Goal: Information Seeking & Learning: Learn about a topic

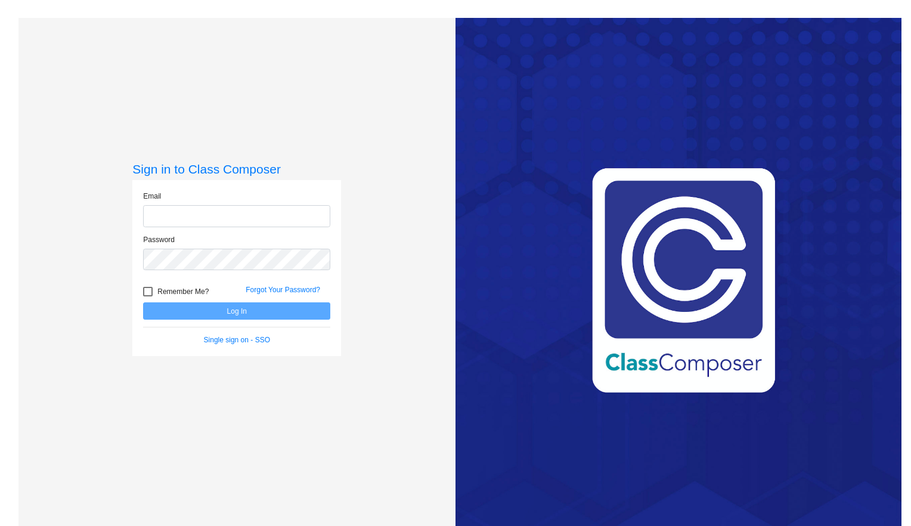
type input "[EMAIL_ADDRESS][DOMAIN_NAME]"
click at [269, 311] on button "Log In" at bounding box center [236, 310] width 187 height 17
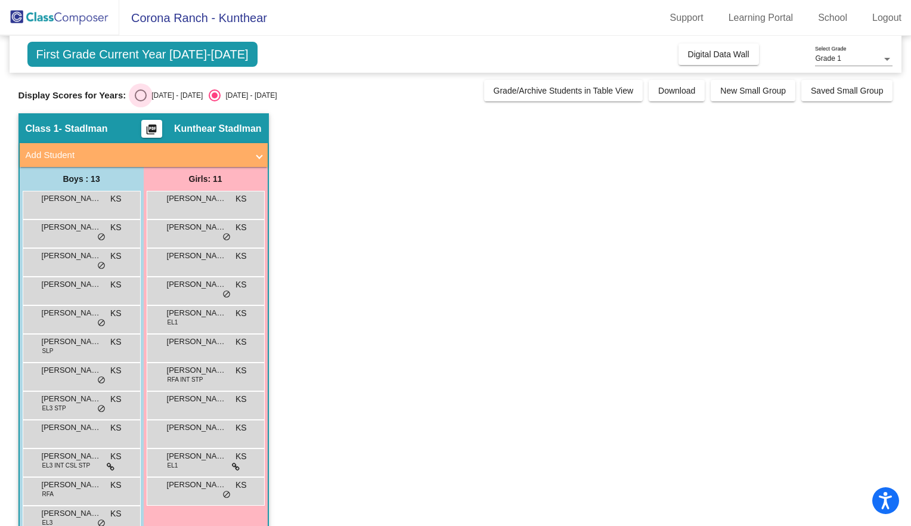
click at [137, 93] on div "Select an option" at bounding box center [141, 95] width 12 height 12
click at [140, 101] on input "[DATE] - [DATE]" at bounding box center [140, 101] width 1 height 1
radio input "true"
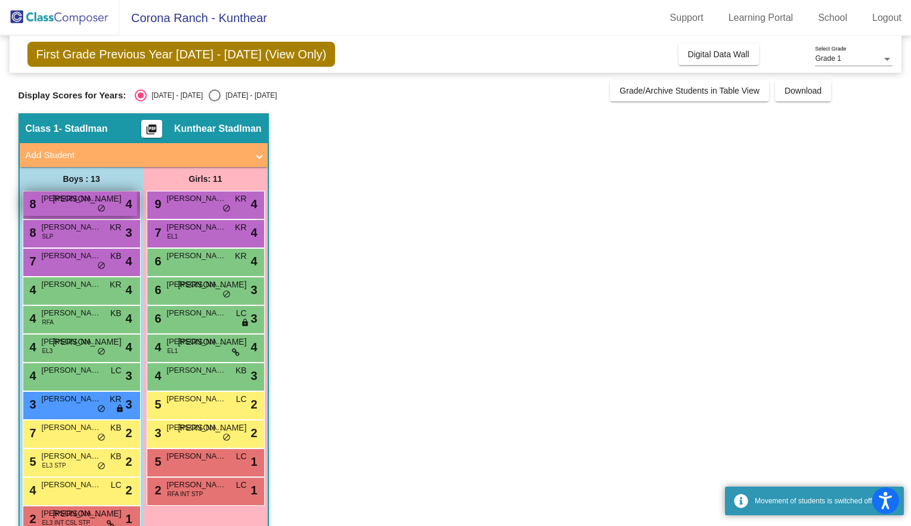
click at [98, 203] on span "[PERSON_NAME]" at bounding box center [72, 199] width 60 height 12
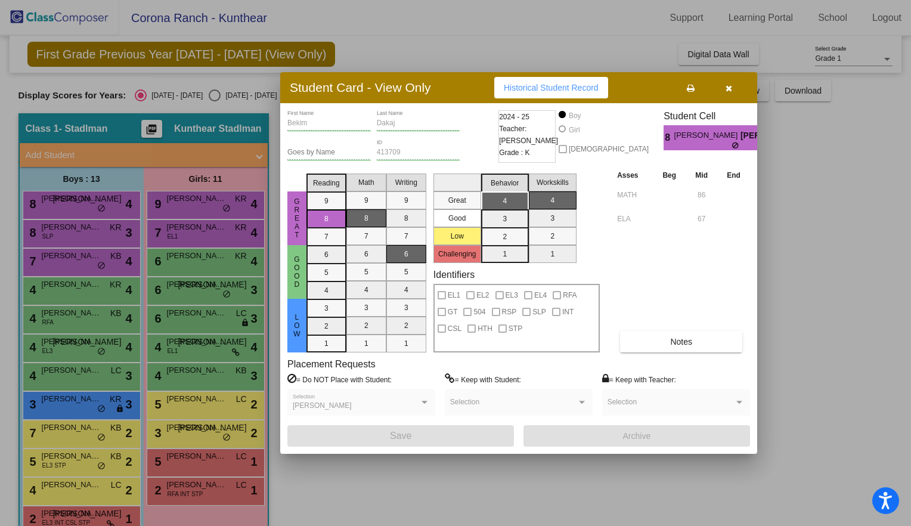
click at [661, 358] on div "Placement Requests = Do NOT Place with Student: [PERSON_NAME] Selection = Keep …" at bounding box center [518, 391] width 463 height 67
click at [663, 351] on button "Notes" at bounding box center [681, 341] width 122 height 21
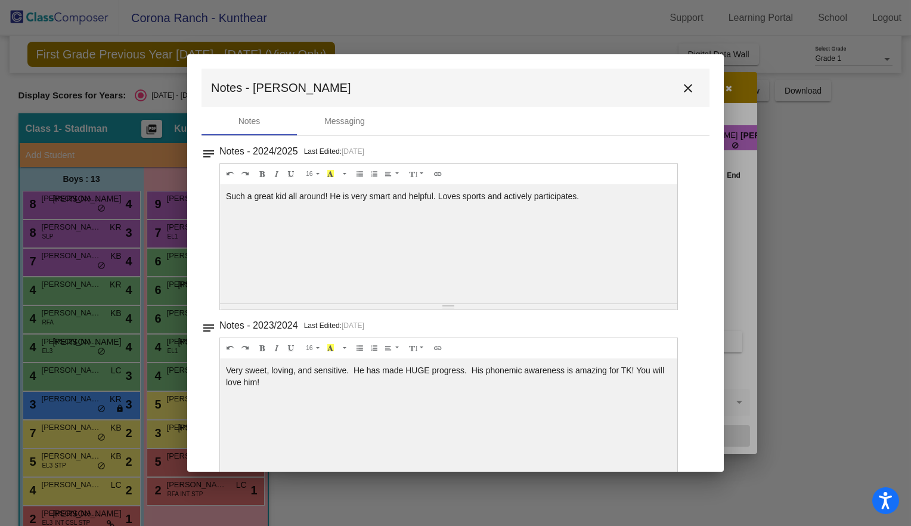
click at [681, 87] on mat-icon "close" at bounding box center [688, 88] width 14 height 14
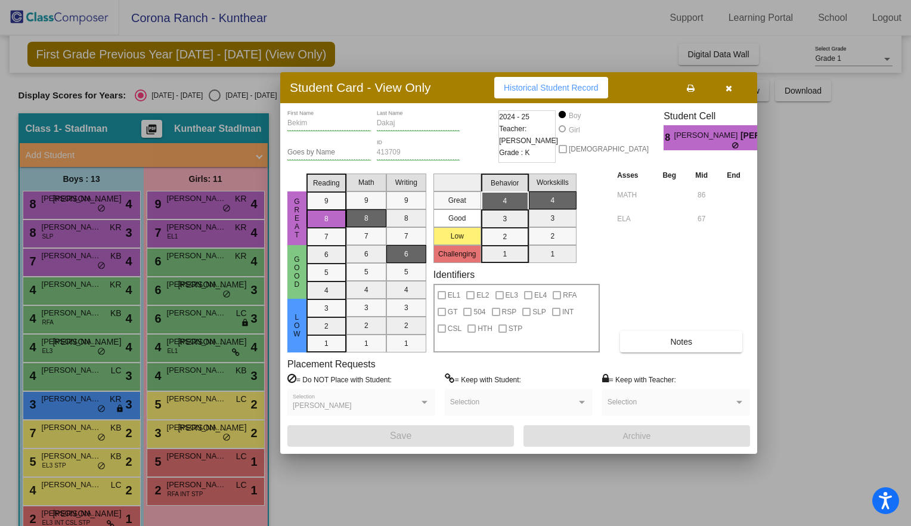
click at [727, 89] on icon "button" at bounding box center [729, 88] width 7 height 8
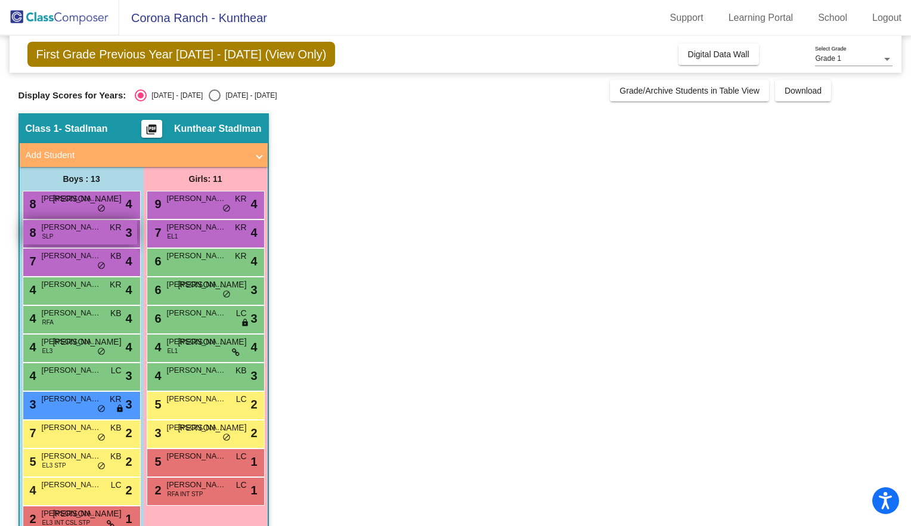
click at [92, 233] on span "[PERSON_NAME]" at bounding box center [72, 227] width 60 height 12
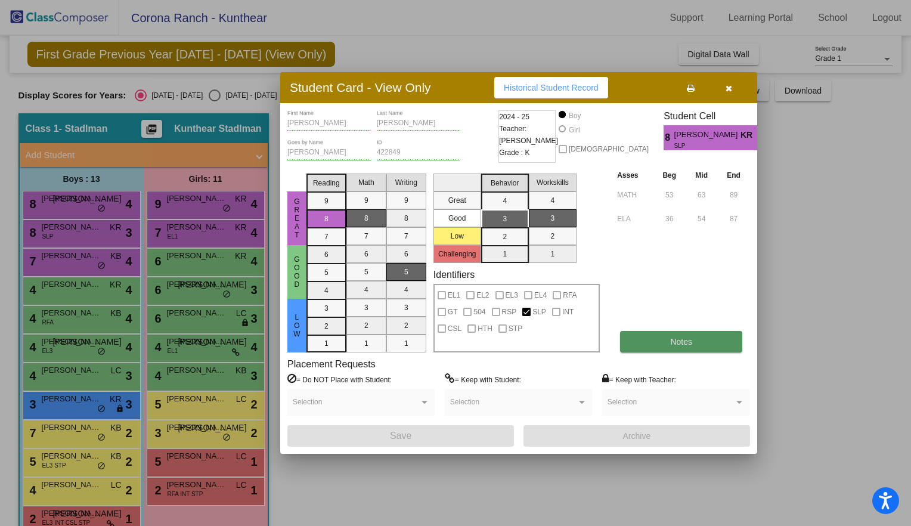
click at [687, 335] on button "Notes" at bounding box center [681, 341] width 122 height 21
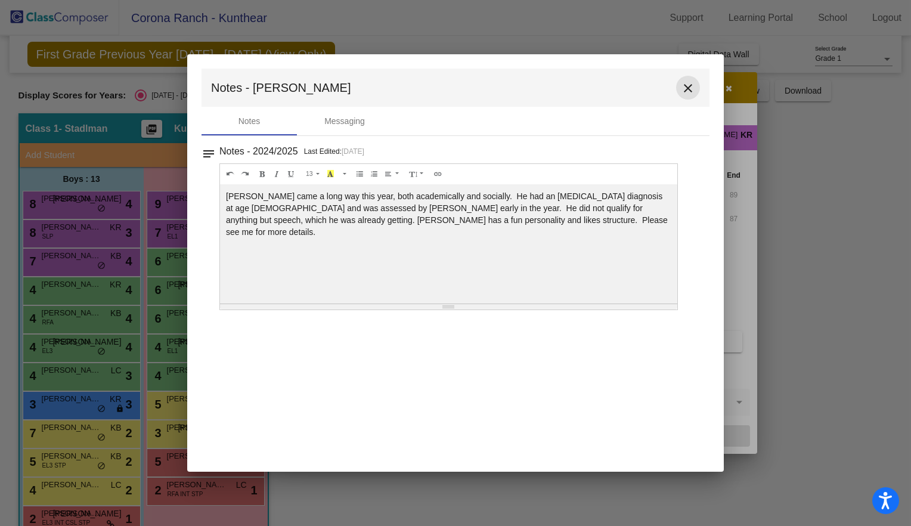
click at [690, 82] on mat-icon "close" at bounding box center [688, 88] width 14 height 14
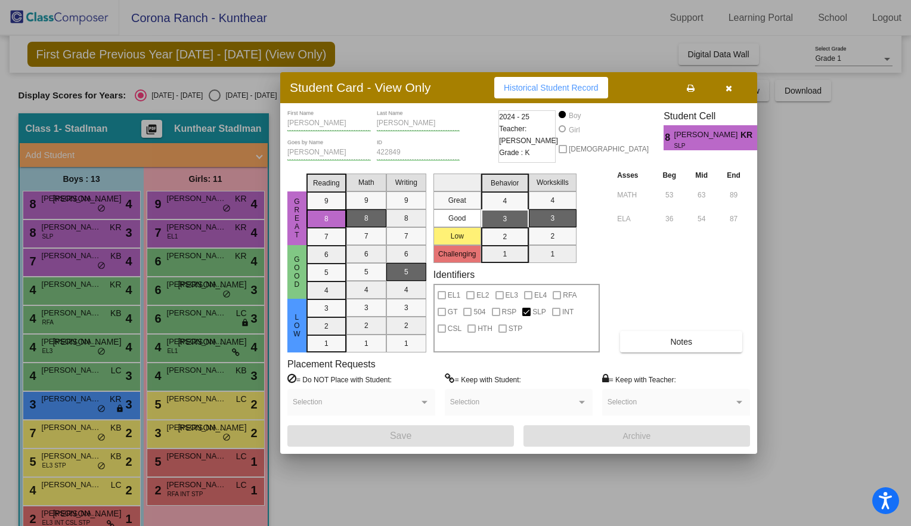
click at [726, 86] on icon "button" at bounding box center [729, 88] width 7 height 8
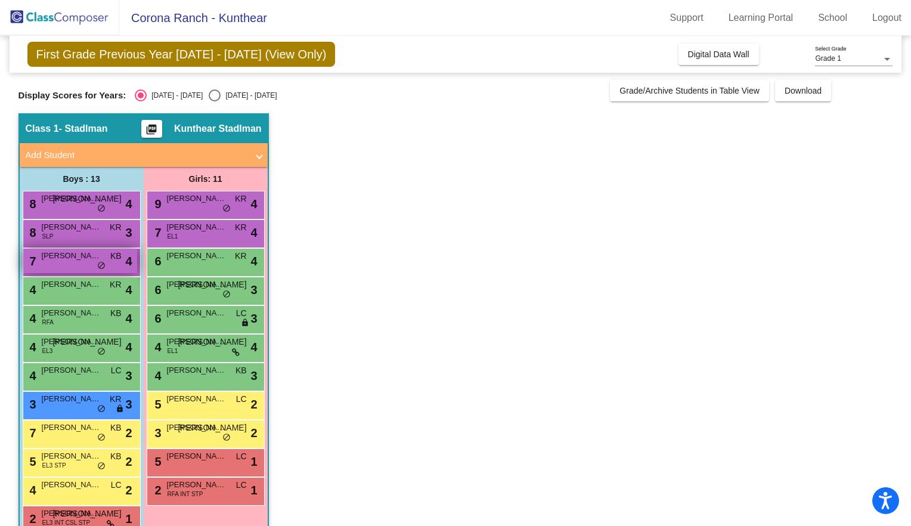
click at [78, 262] on div "7 [PERSON_NAME] KB lock do_not_disturb_alt 4" at bounding box center [80, 261] width 114 height 24
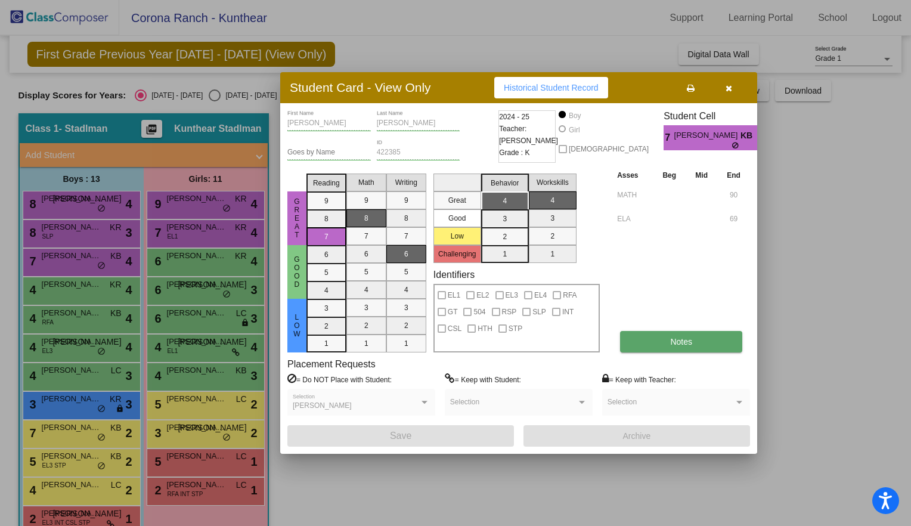
click at [671, 333] on button "Notes" at bounding box center [681, 341] width 122 height 21
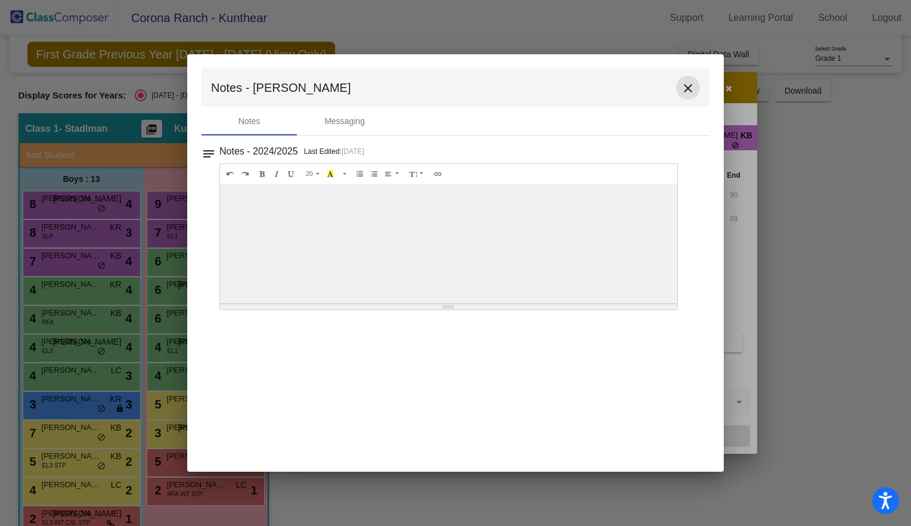
click at [686, 89] on mat-icon "close" at bounding box center [688, 88] width 14 height 14
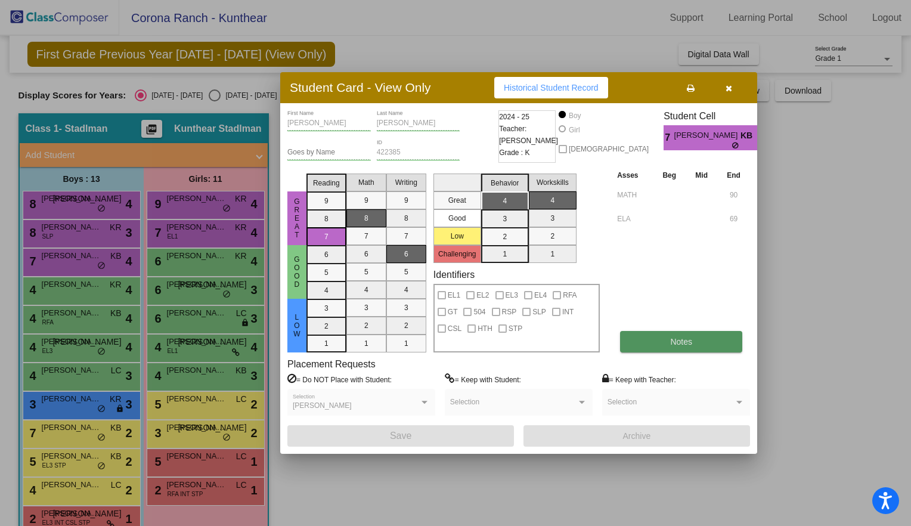
click at [675, 342] on span "Notes" at bounding box center [681, 342] width 22 height 10
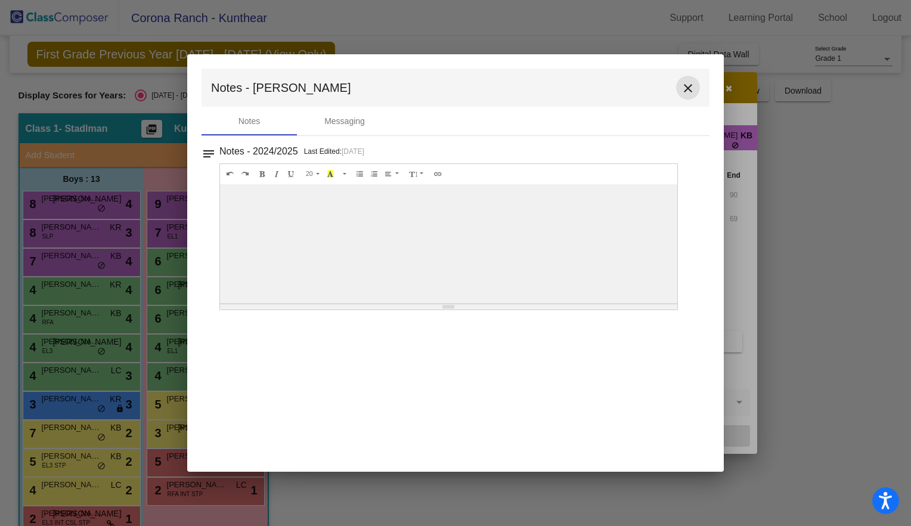
click at [682, 86] on mat-icon "close" at bounding box center [688, 88] width 14 height 14
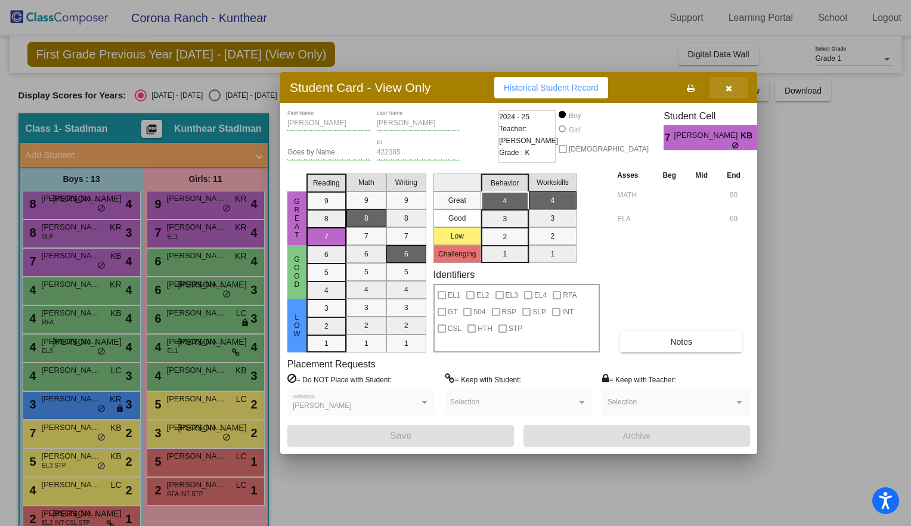
click at [723, 91] on button "button" at bounding box center [728, 87] width 38 height 21
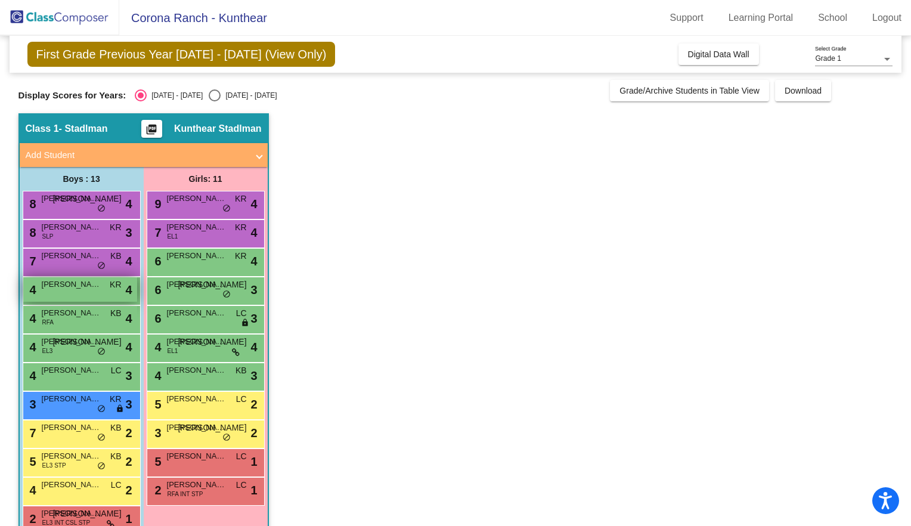
click at [102, 289] on div "4 [PERSON_NAME] KR lock do_not_disturb_alt 4" at bounding box center [80, 289] width 114 height 24
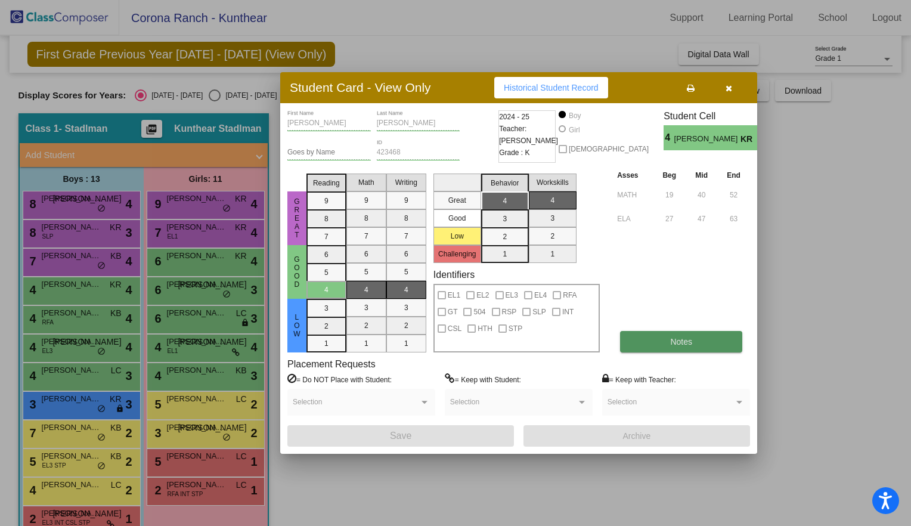
click at [656, 332] on button "Notes" at bounding box center [681, 341] width 122 height 21
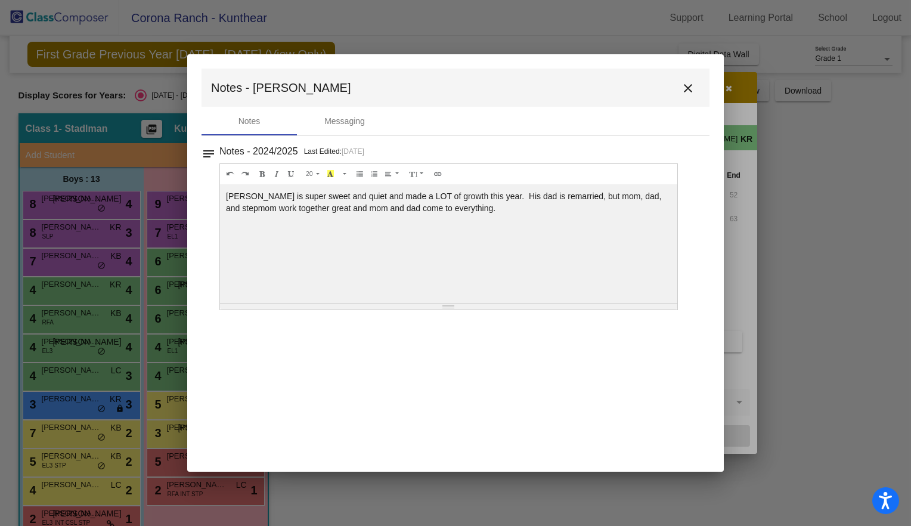
click at [702, 93] on mat-toolbar "Notes - [PERSON_NAME]" at bounding box center [456, 88] width 508 height 38
click at [698, 92] on button "close" at bounding box center [688, 88] width 24 height 24
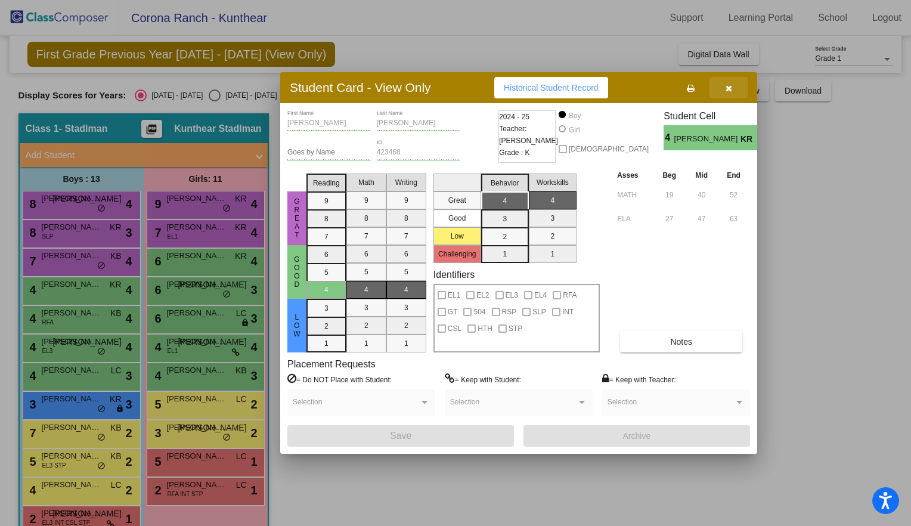
click at [730, 87] on icon "button" at bounding box center [729, 88] width 7 height 8
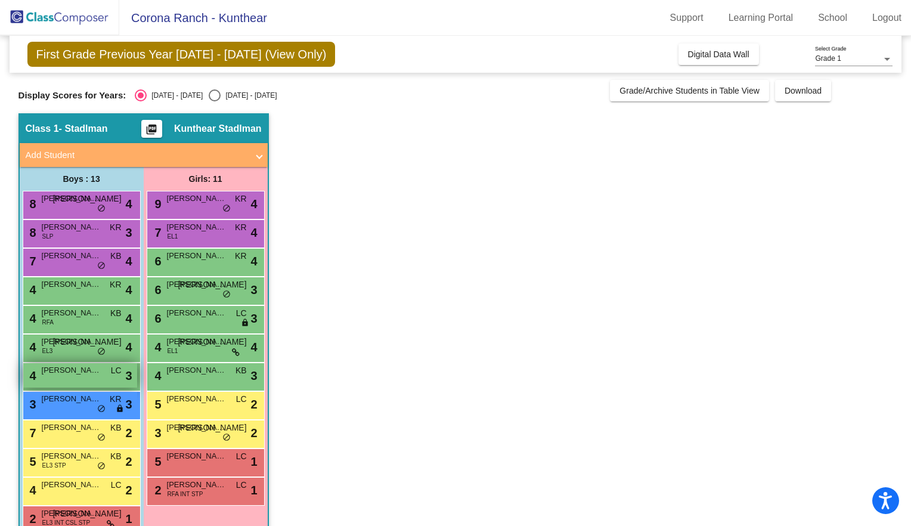
click at [78, 373] on span "[PERSON_NAME]" at bounding box center [72, 370] width 60 height 12
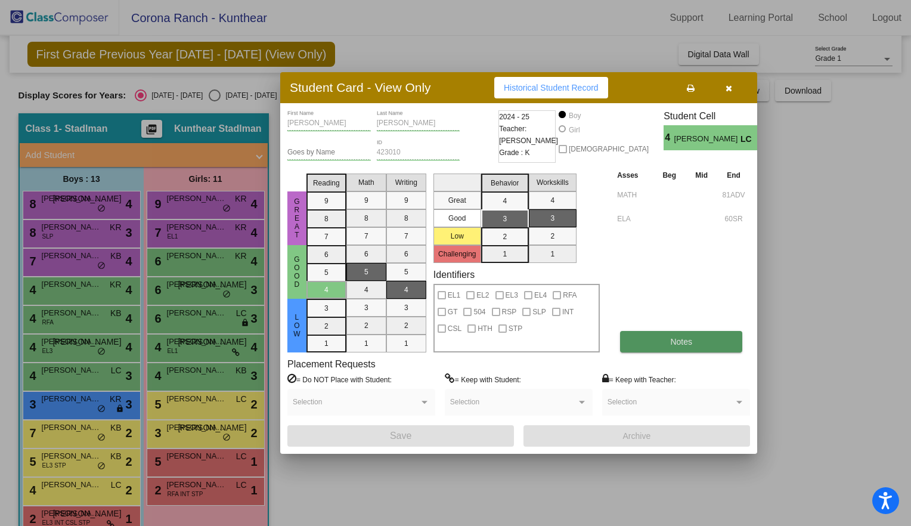
click at [687, 345] on span "Notes" at bounding box center [681, 342] width 22 height 10
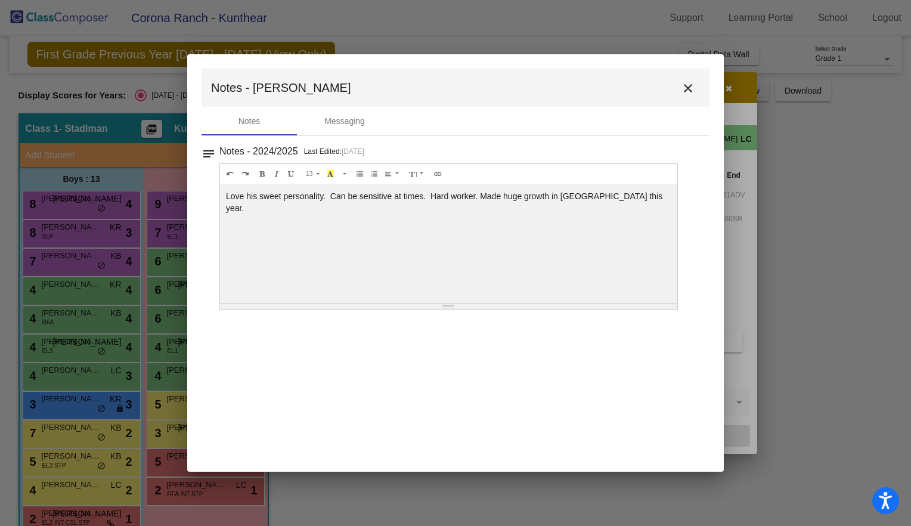
click at [677, 88] on button "close" at bounding box center [688, 88] width 24 height 24
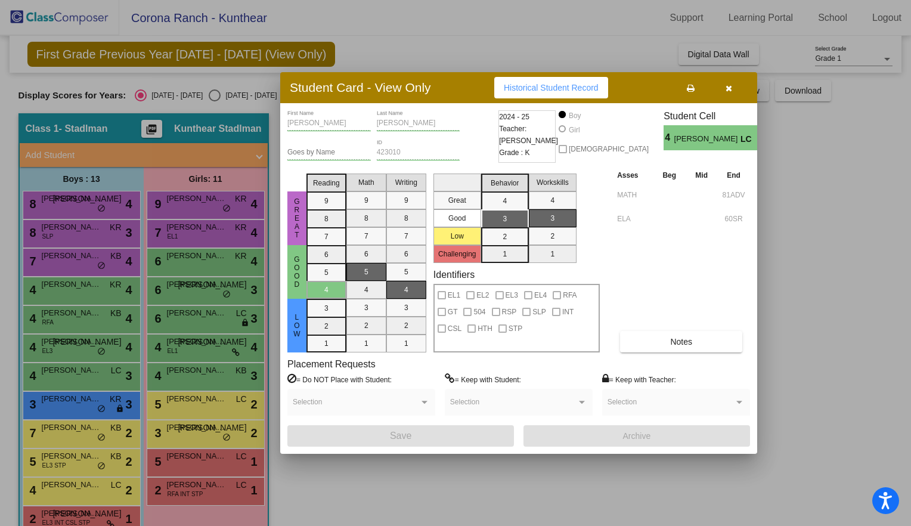
click at [473, 478] on div at bounding box center [455, 263] width 911 height 526
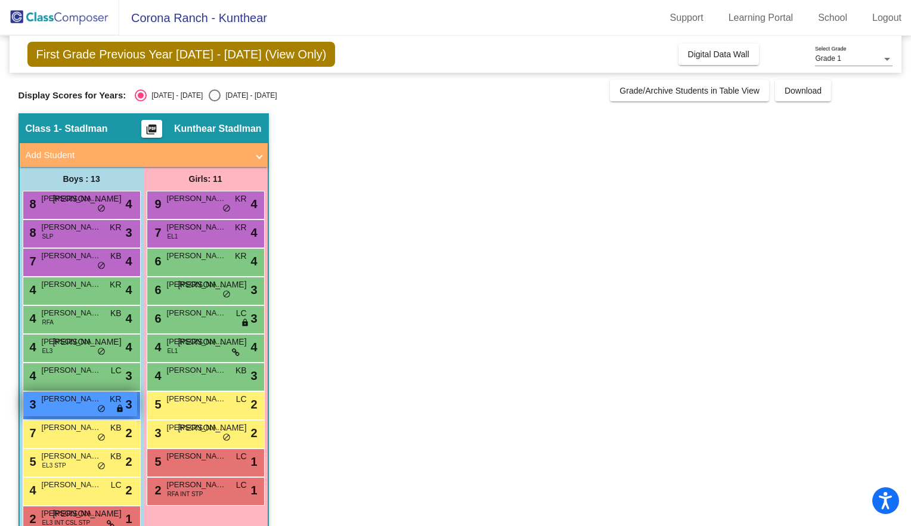
click at [67, 408] on div "3 [PERSON_NAME] KR lock do_not_disturb_alt 3" at bounding box center [80, 404] width 114 height 24
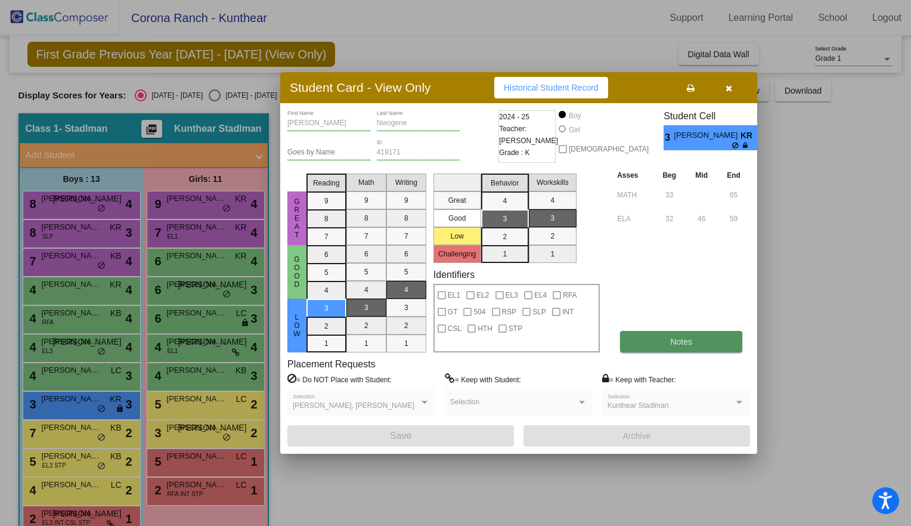
click at [663, 338] on button "Notes" at bounding box center [681, 341] width 122 height 21
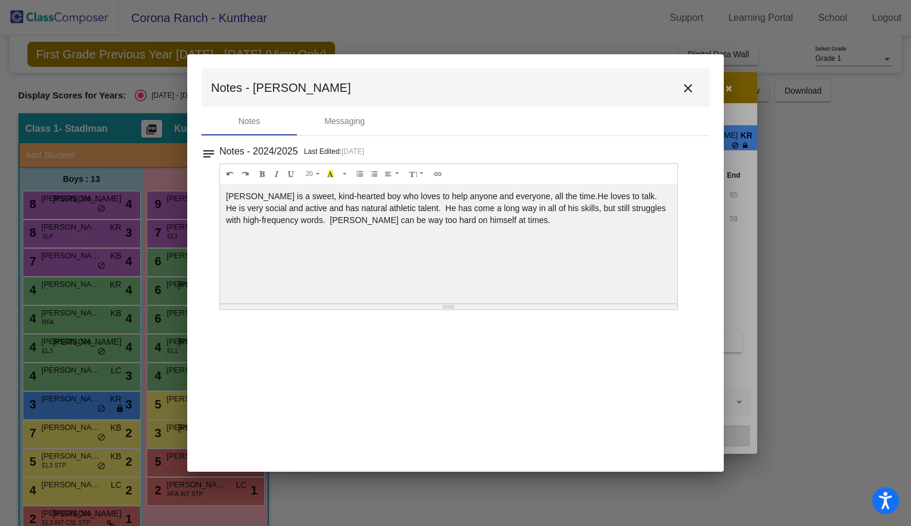
click at [693, 82] on mat-icon "close" at bounding box center [688, 88] width 14 height 14
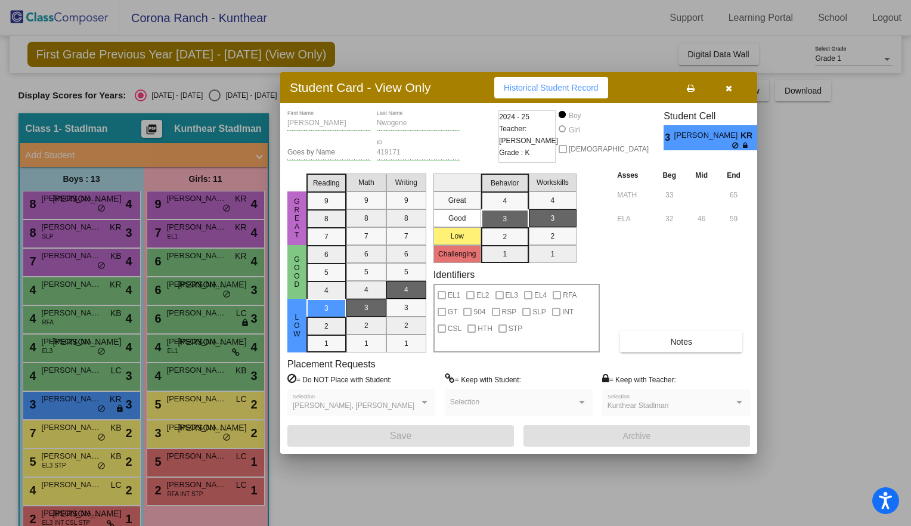
click at [721, 82] on button "button" at bounding box center [728, 87] width 38 height 21
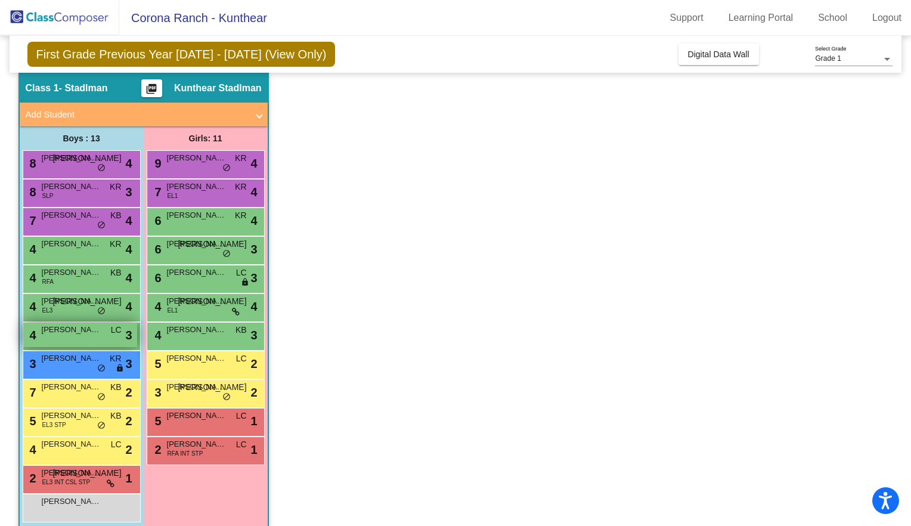
scroll to position [56, 0]
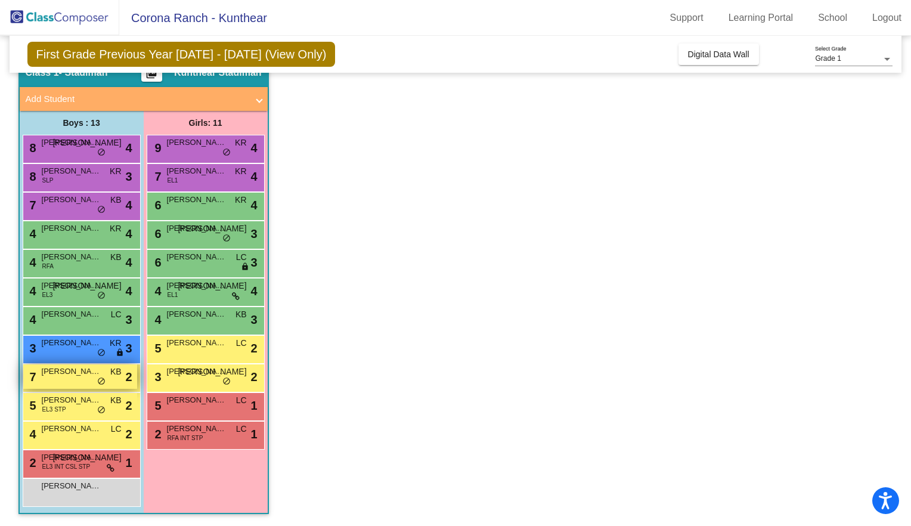
click at [66, 380] on div "7 [PERSON_NAME] KB lock do_not_disturb_alt 2" at bounding box center [80, 376] width 114 height 24
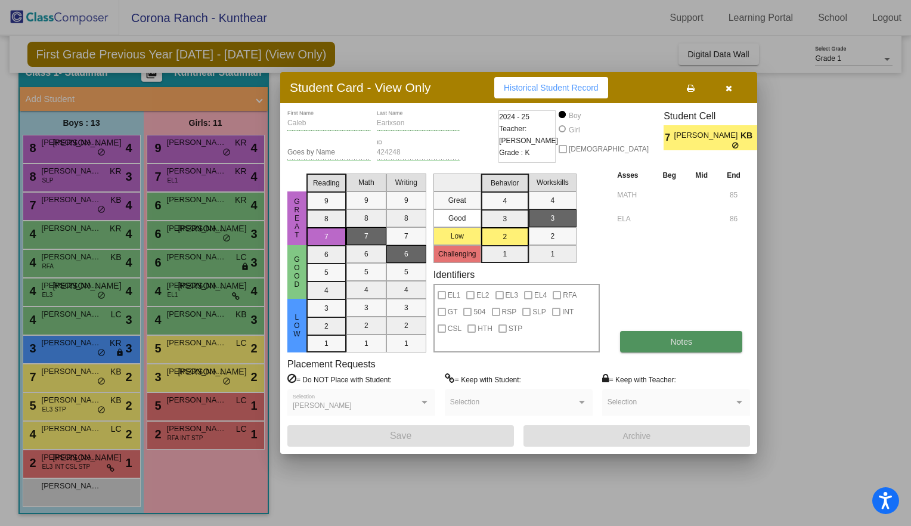
click at [667, 348] on button "Notes" at bounding box center [681, 341] width 122 height 21
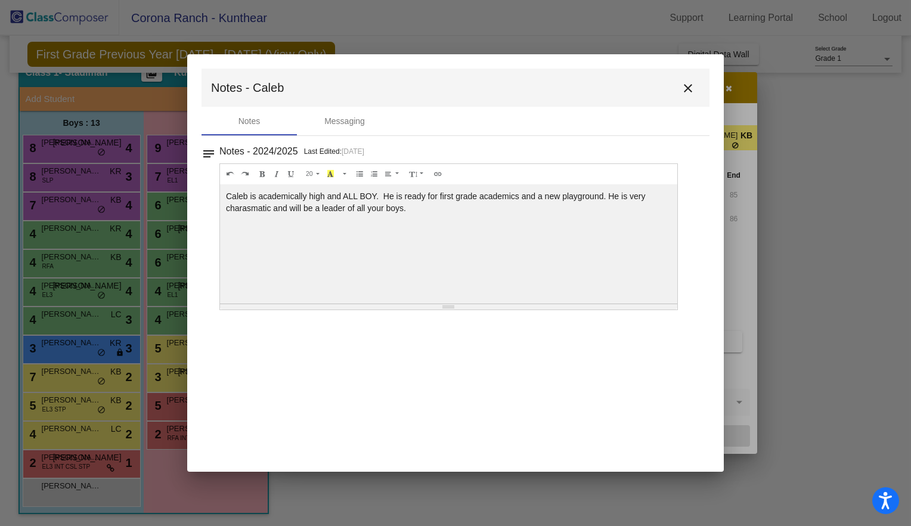
click at [693, 86] on mat-icon "close" at bounding box center [688, 88] width 14 height 14
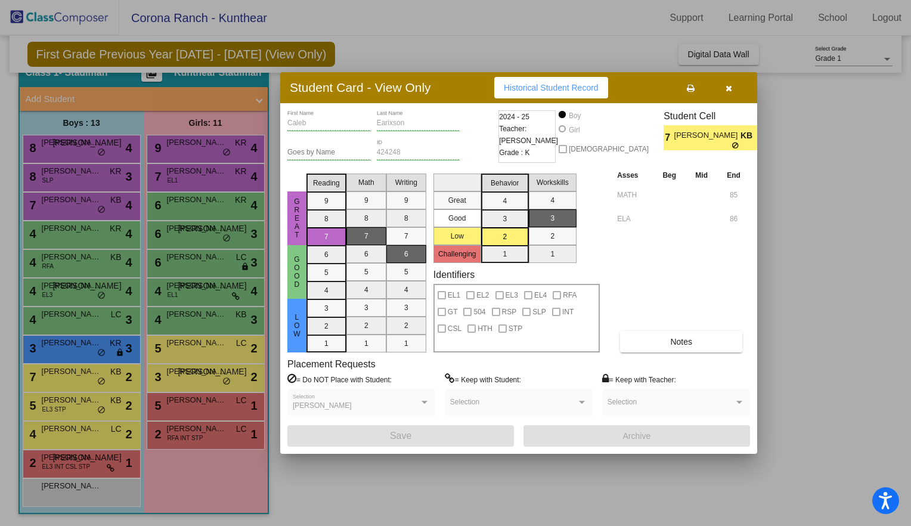
click at [733, 85] on button "button" at bounding box center [728, 87] width 38 height 21
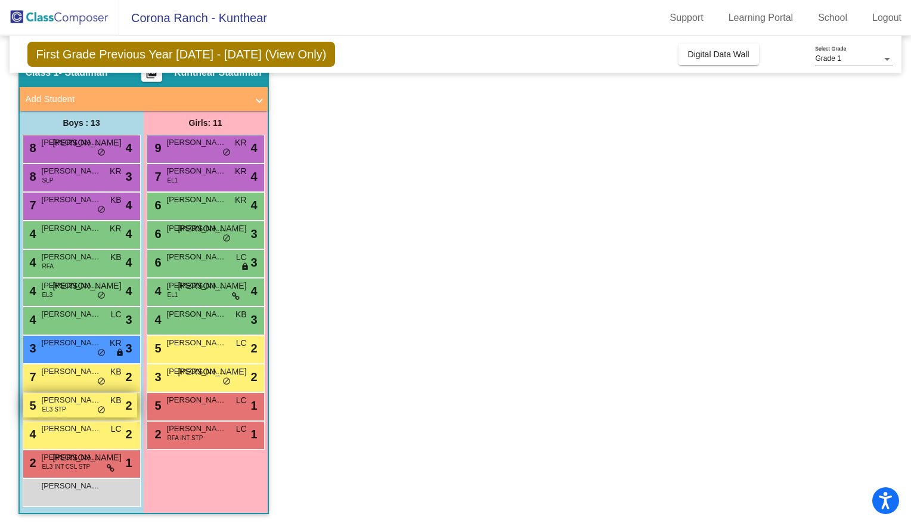
click at [80, 411] on div "5 [PERSON_NAME] EL3 STP KB lock do_not_disturb_alt 2" at bounding box center [80, 405] width 114 height 24
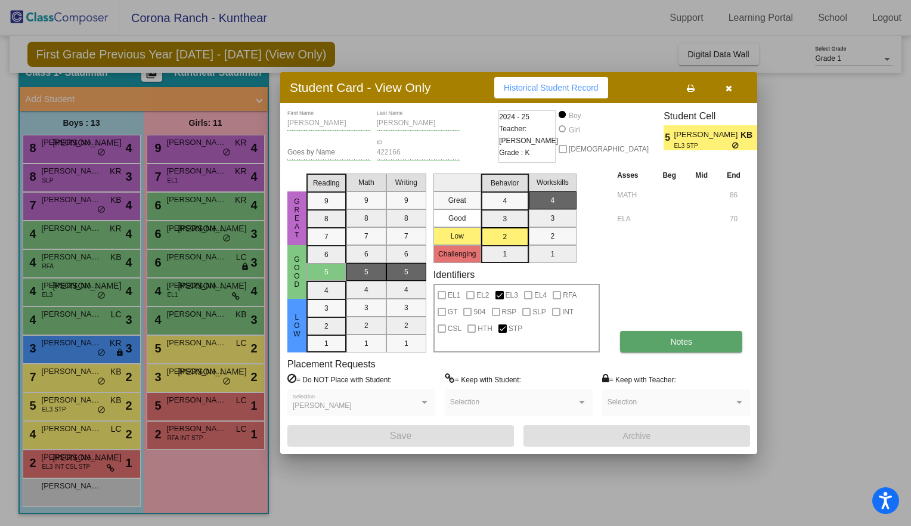
click at [679, 340] on span "Notes" at bounding box center [681, 342] width 22 height 10
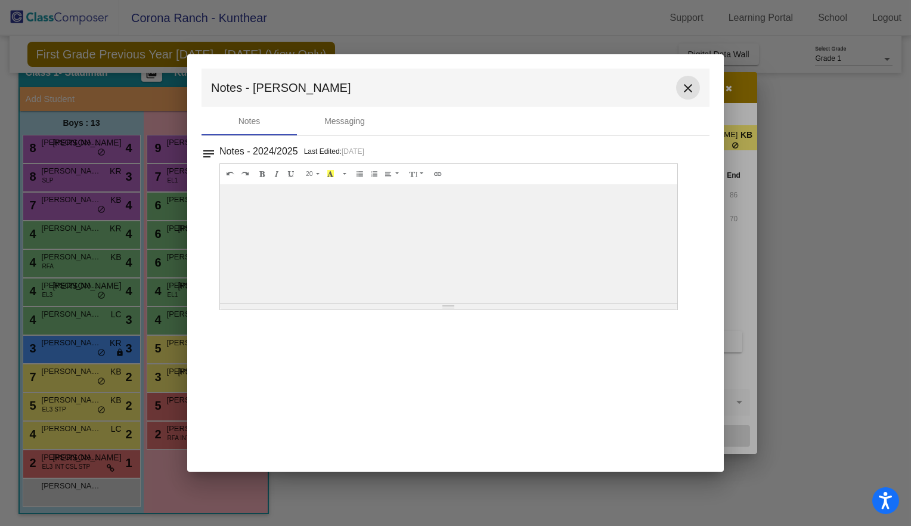
click at [689, 86] on mat-icon "close" at bounding box center [688, 88] width 14 height 14
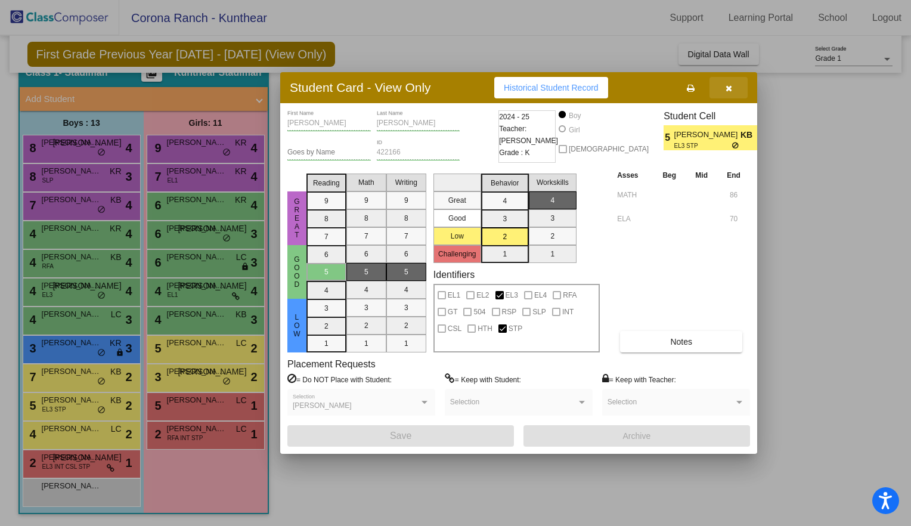
click at [733, 86] on button "button" at bounding box center [728, 87] width 38 height 21
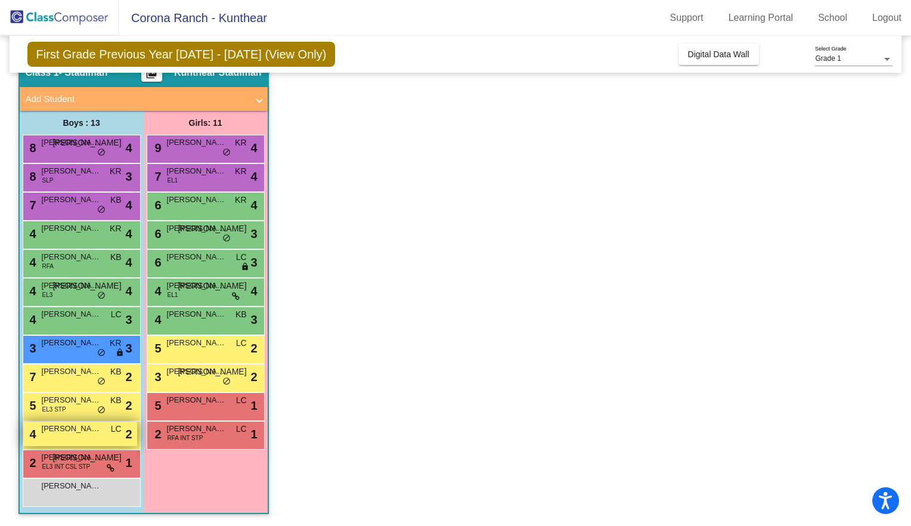
click at [64, 438] on div "4 [PERSON_NAME] D'Orsay LC lock do_not_disturb_alt 2" at bounding box center [80, 433] width 114 height 24
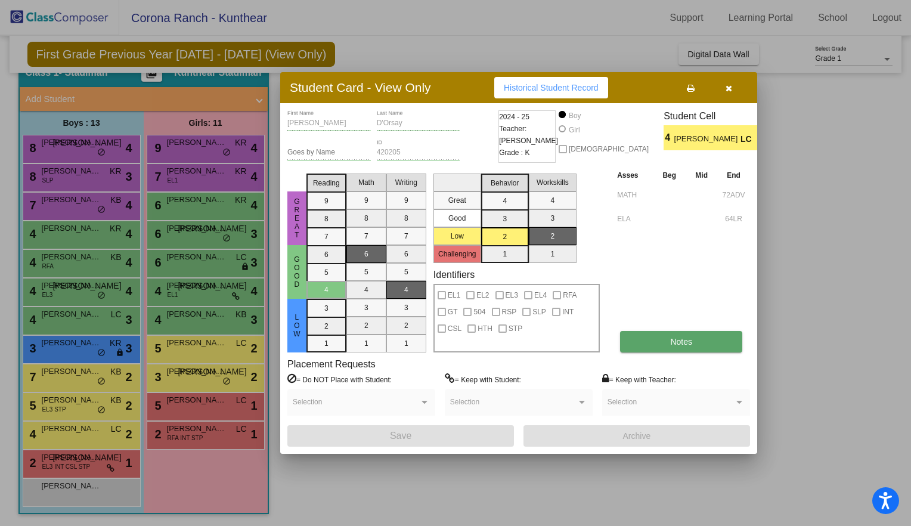
click at [692, 339] on span "Notes" at bounding box center [681, 342] width 22 height 10
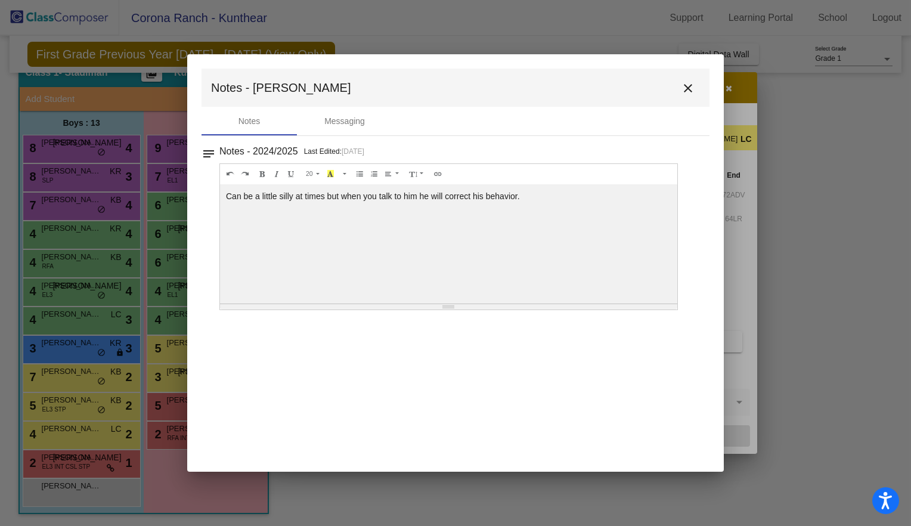
click at [698, 86] on button "close" at bounding box center [688, 88] width 24 height 24
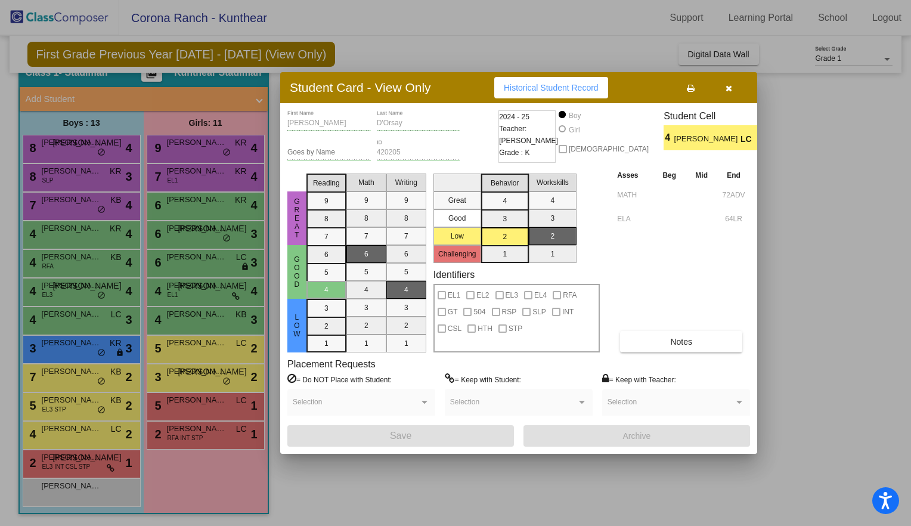
click at [881, 199] on div at bounding box center [455, 263] width 911 height 526
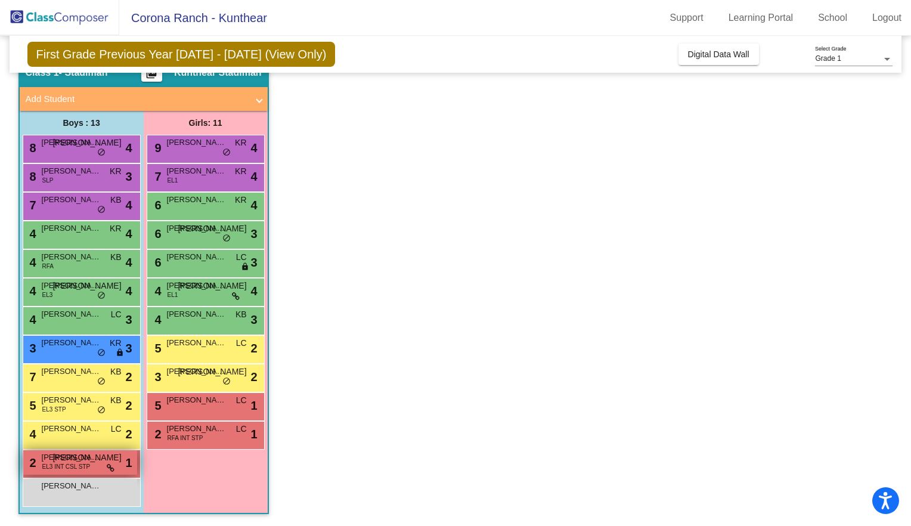
click at [51, 463] on span "EL3 INT CSL STP" at bounding box center [66, 466] width 48 height 9
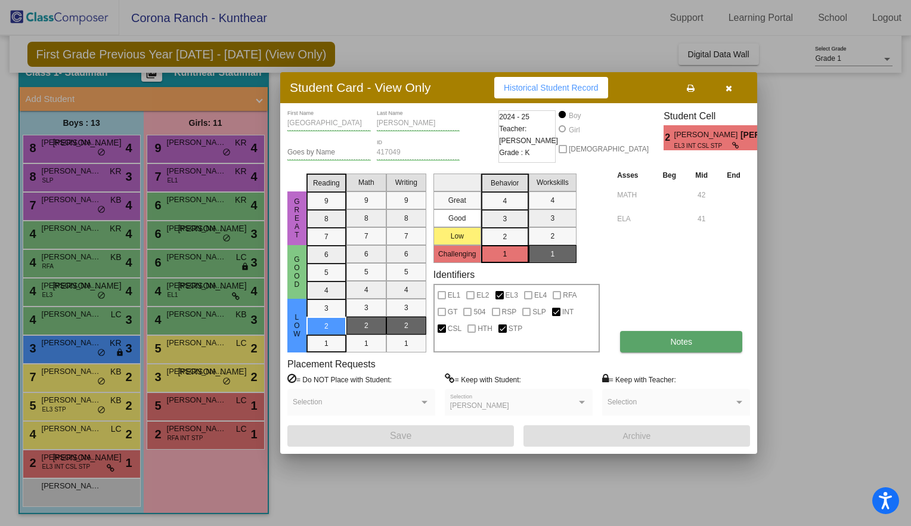
click at [673, 337] on span "Notes" at bounding box center [681, 342] width 22 height 10
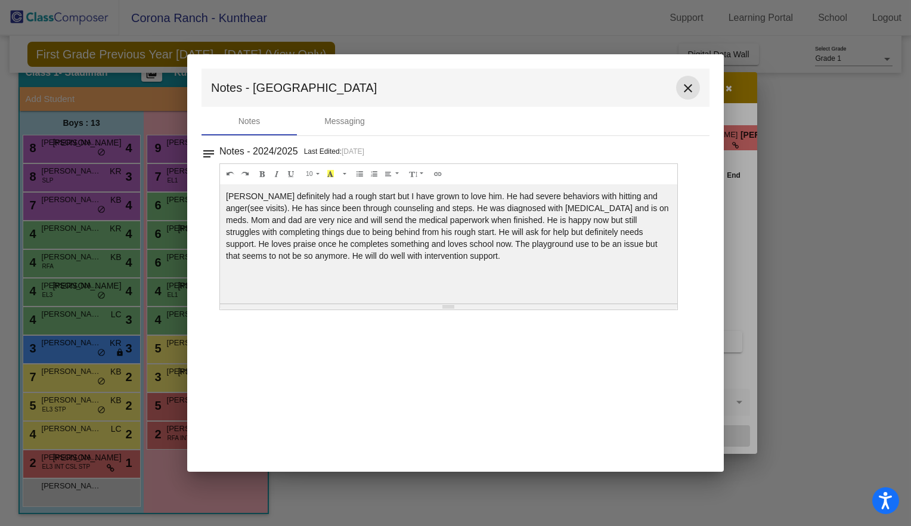
click at [690, 87] on mat-icon "close" at bounding box center [688, 88] width 14 height 14
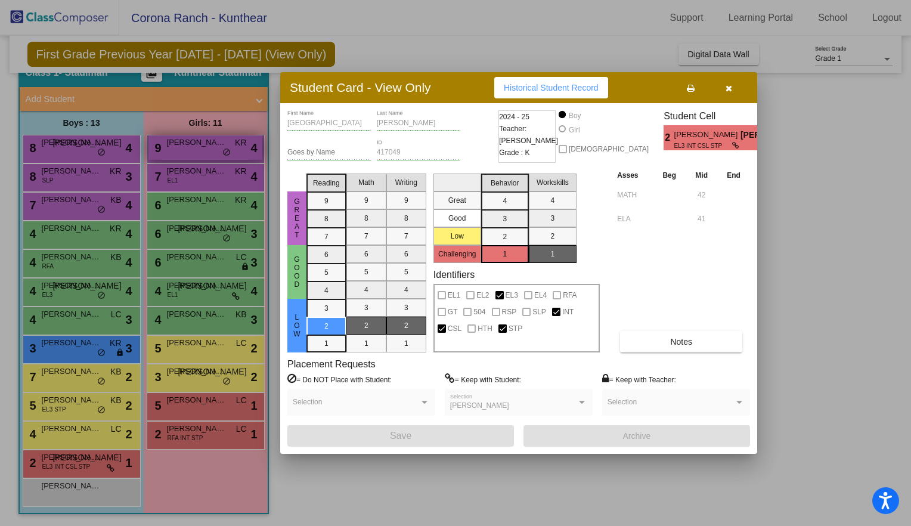
click at [210, 152] on div at bounding box center [455, 263] width 911 height 526
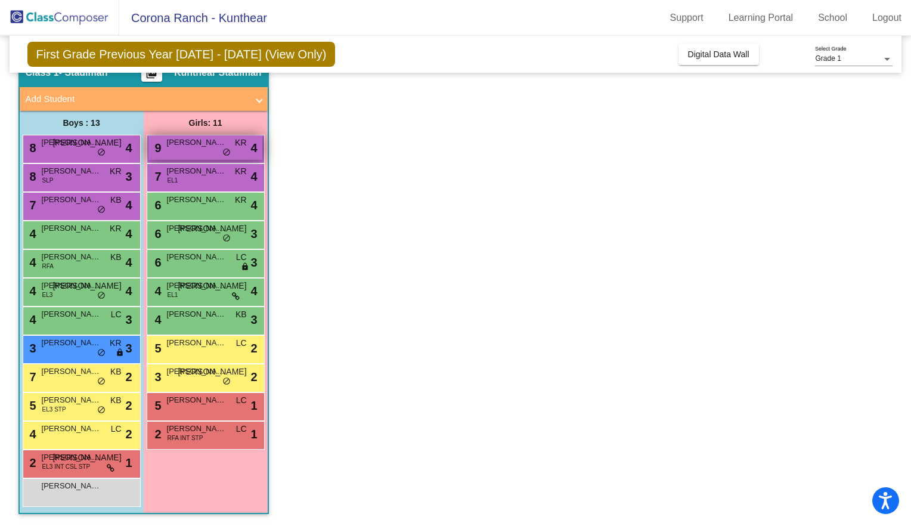
click at [187, 157] on div "9 [PERSON_NAME] KR lock do_not_disturb_alt 4" at bounding box center [205, 147] width 114 height 24
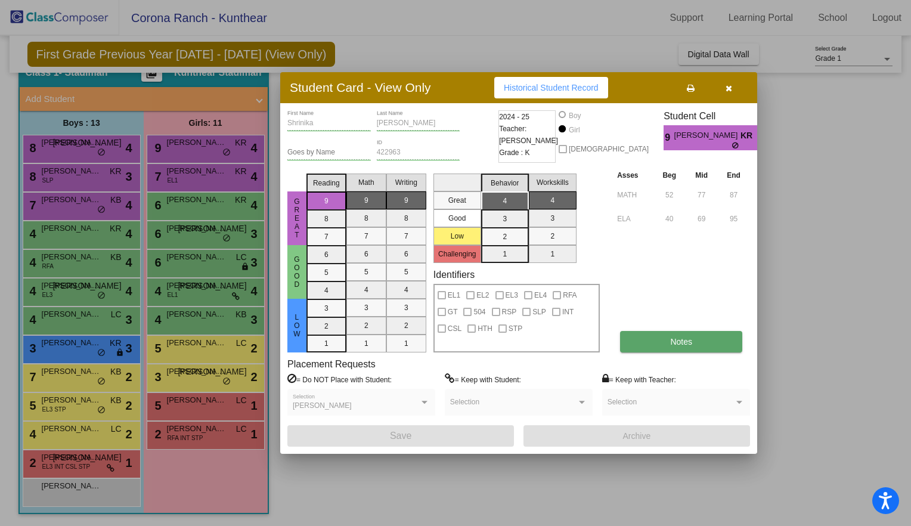
click at [689, 346] on span "Notes" at bounding box center [681, 342] width 22 height 10
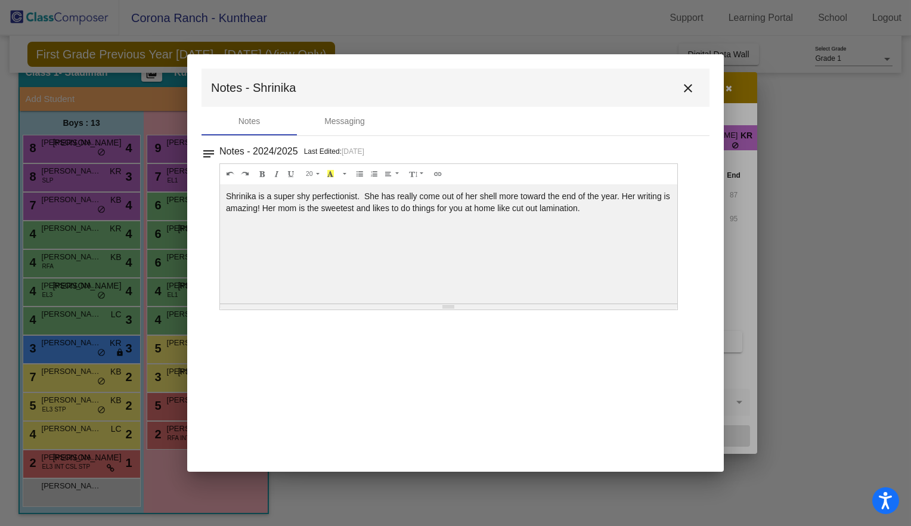
click at [686, 86] on mat-icon "close" at bounding box center [688, 88] width 14 height 14
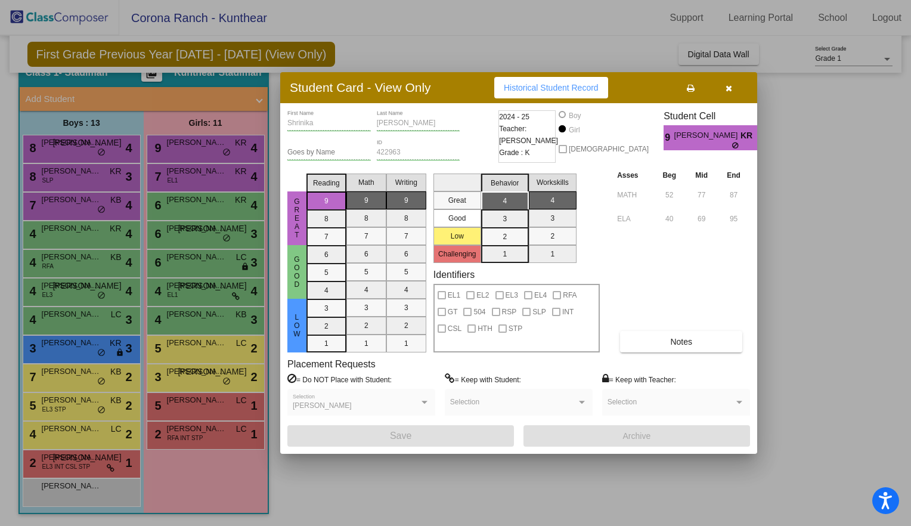
click at [215, 182] on div at bounding box center [455, 263] width 911 height 526
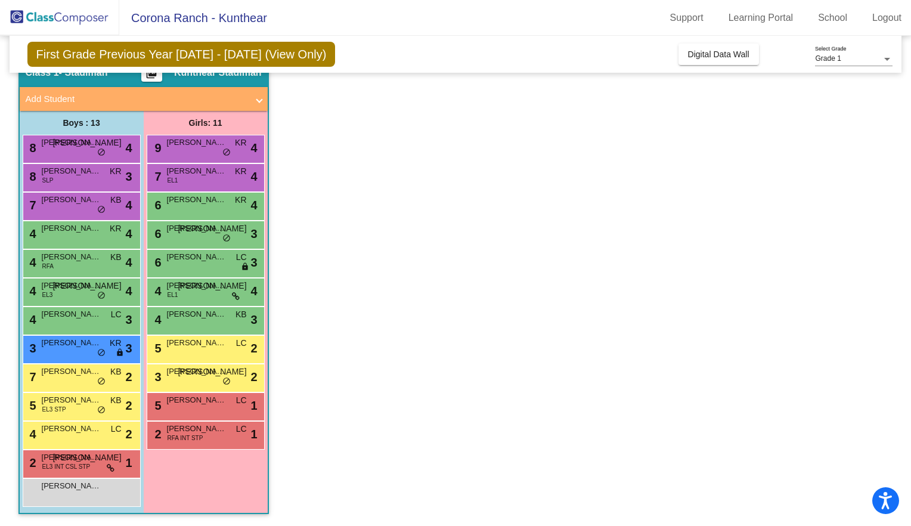
click at [215, 182] on div "7 [PERSON_NAME] EL1 KR lock do_not_disturb_alt 4" at bounding box center [205, 176] width 114 height 24
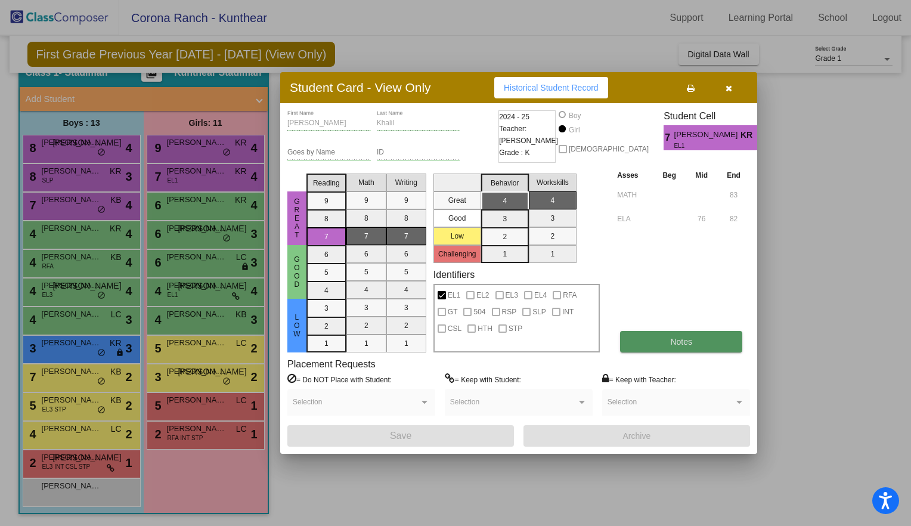
click at [712, 346] on button "Notes" at bounding box center [681, 341] width 122 height 21
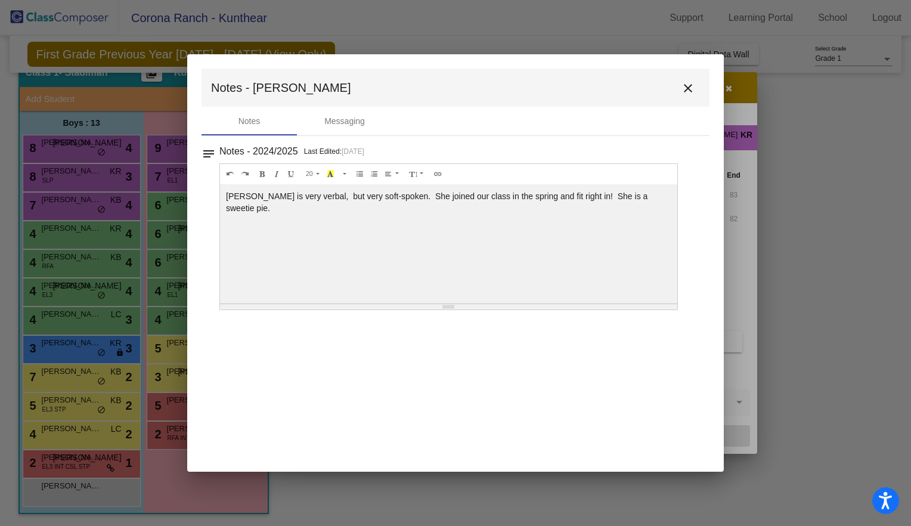
click at [693, 84] on mat-icon "close" at bounding box center [688, 88] width 14 height 14
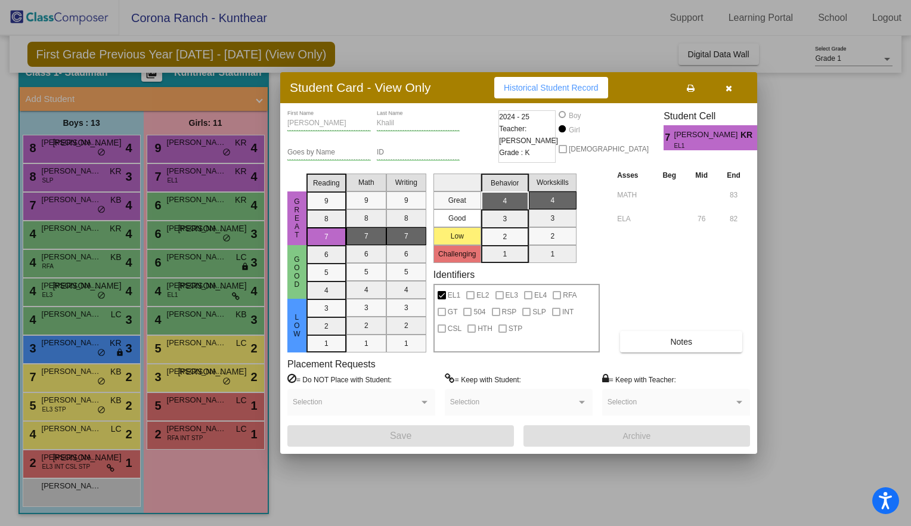
click at [825, 183] on div at bounding box center [455, 263] width 911 height 526
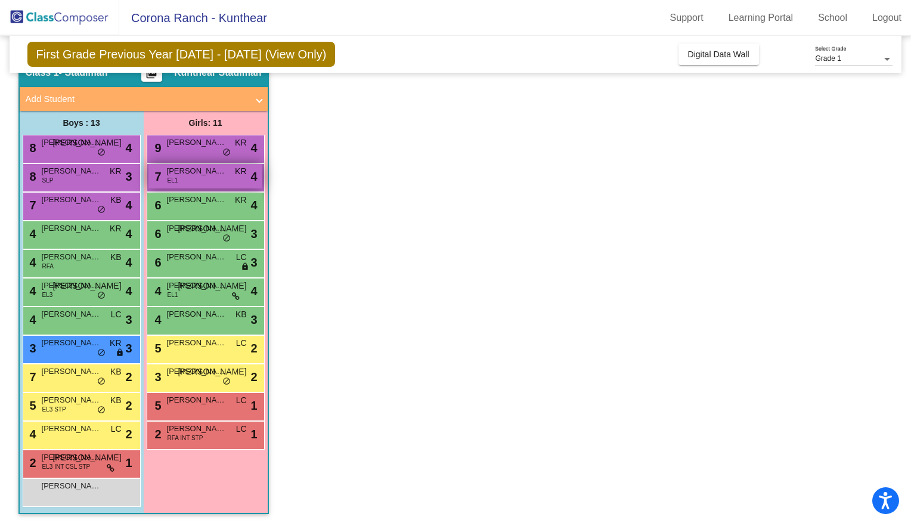
click at [184, 185] on div "7 [PERSON_NAME] EL1 KR lock do_not_disturb_alt 4" at bounding box center [205, 176] width 114 height 24
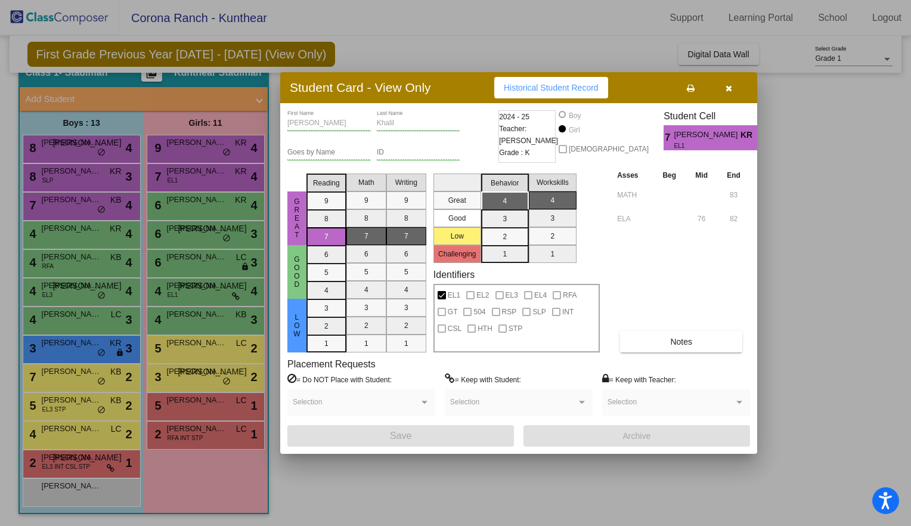
click at [187, 208] on div at bounding box center [455, 263] width 911 height 526
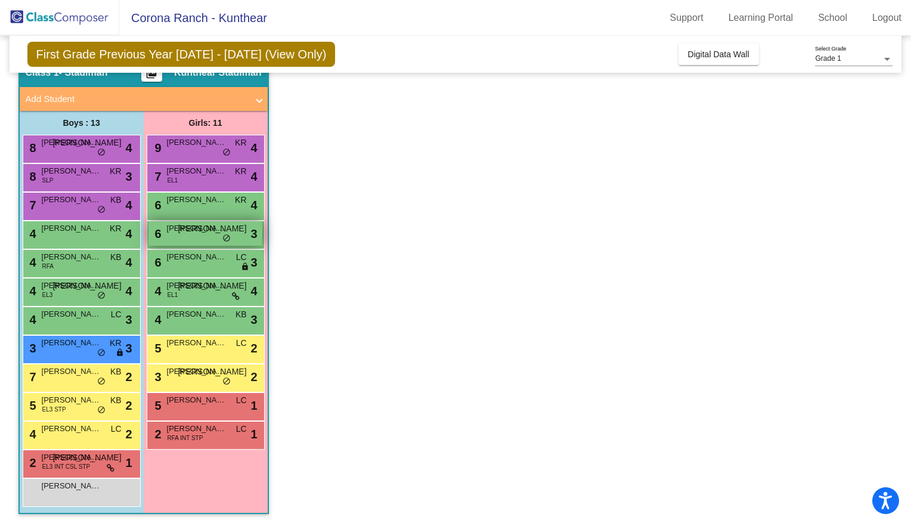
click at [193, 233] on span "[PERSON_NAME]" at bounding box center [197, 228] width 60 height 12
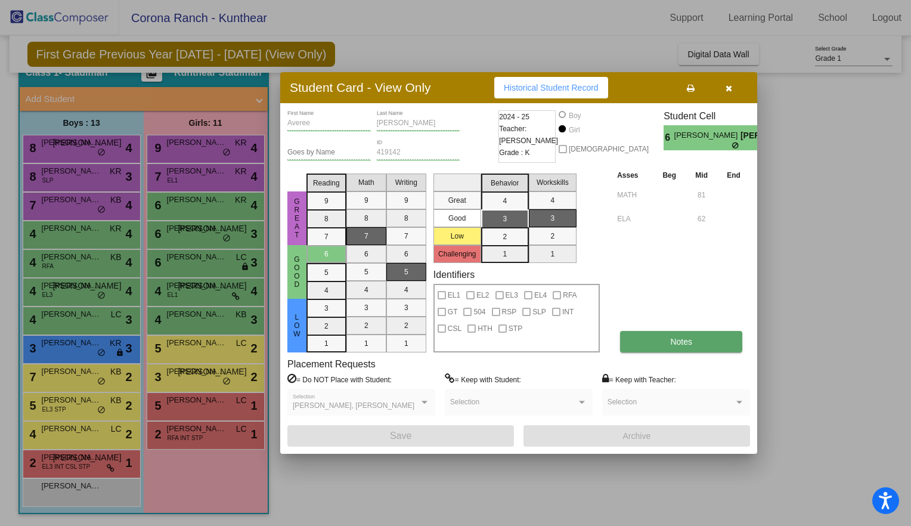
click at [720, 346] on button "Notes" at bounding box center [681, 341] width 122 height 21
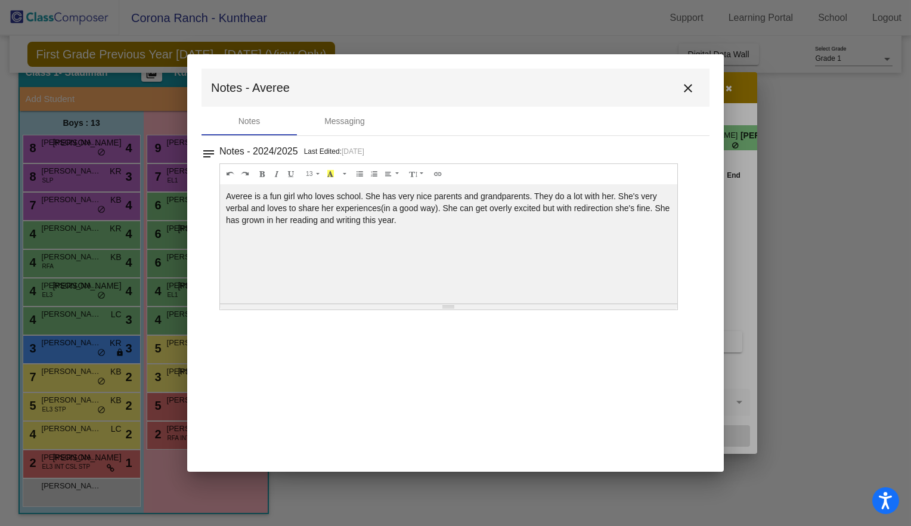
click at [683, 82] on mat-icon "close" at bounding box center [688, 88] width 14 height 14
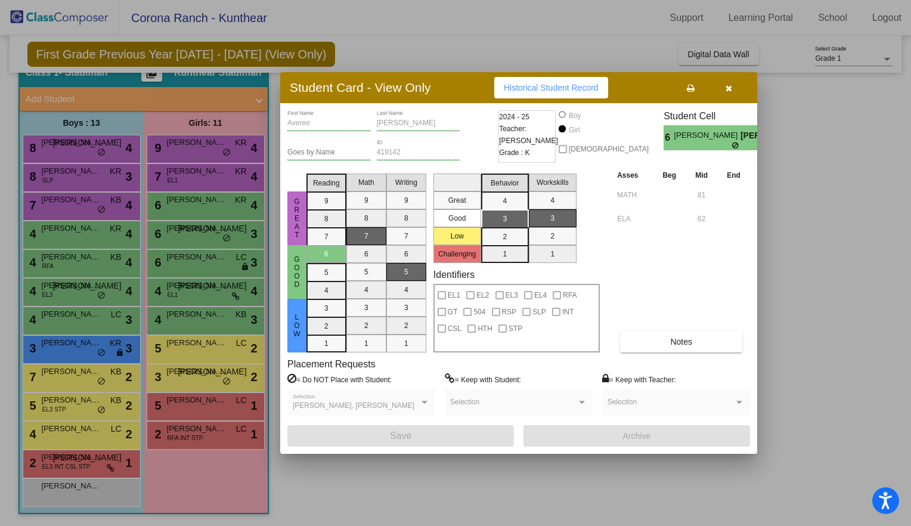
click at [810, 206] on div at bounding box center [455, 263] width 911 height 526
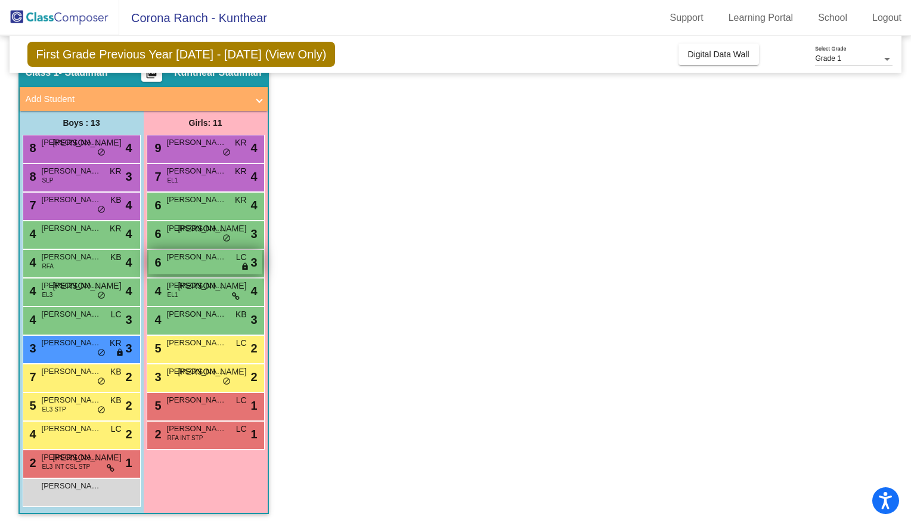
click at [187, 256] on span "[PERSON_NAME]" at bounding box center [197, 257] width 60 height 12
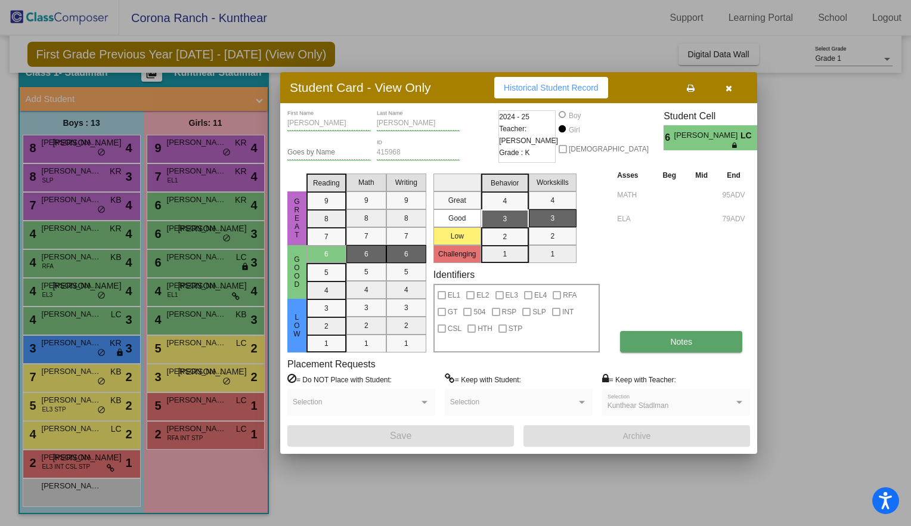
click at [638, 336] on button "Notes" at bounding box center [681, 341] width 122 height 21
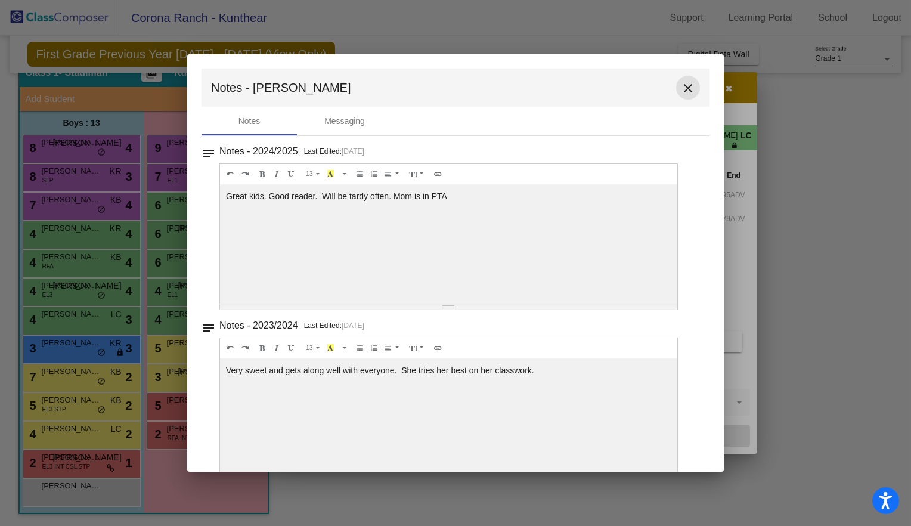
click at [690, 88] on button "close" at bounding box center [688, 88] width 24 height 24
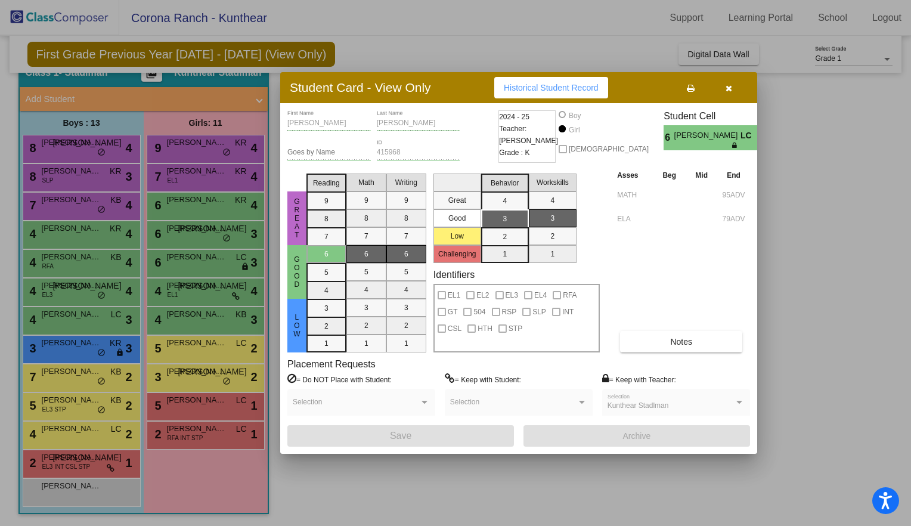
click at [841, 185] on div at bounding box center [455, 263] width 911 height 526
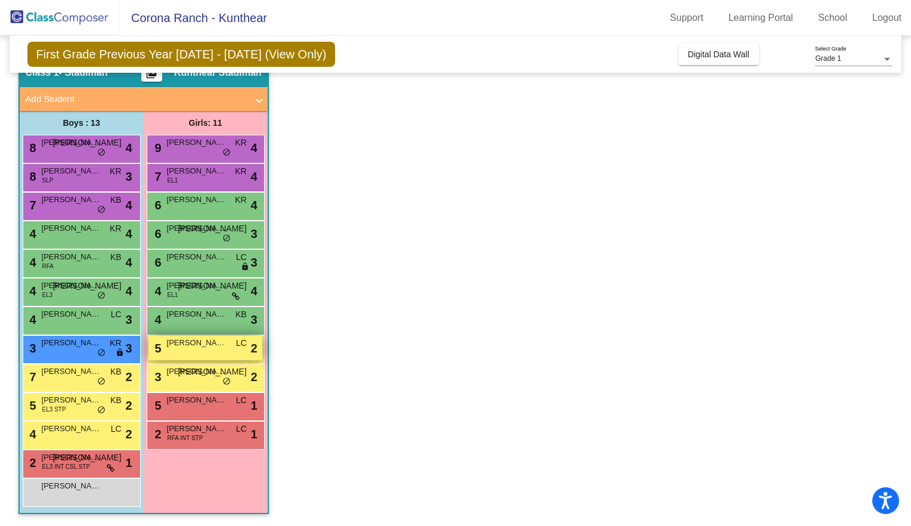
click at [211, 346] on span "[PERSON_NAME]" at bounding box center [197, 343] width 60 height 12
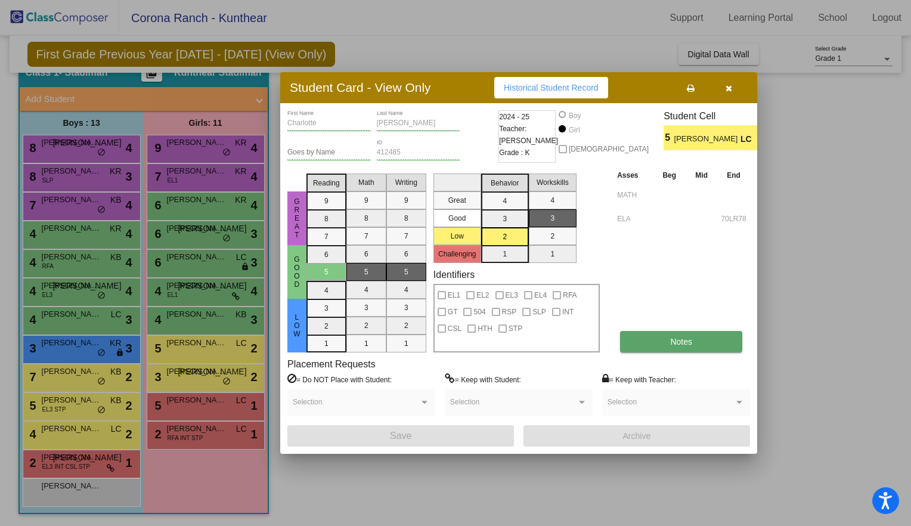
click at [652, 341] on button "Notes" at bounding box center [681, 341] width 122 height 21
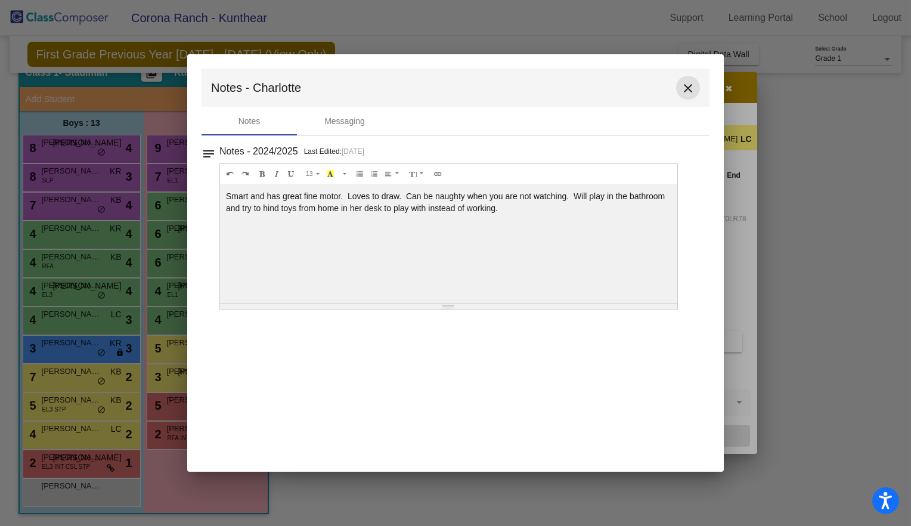
click at [689, 91] on mat-icon "close" at bounding box center [688, 88] width 14 height 14
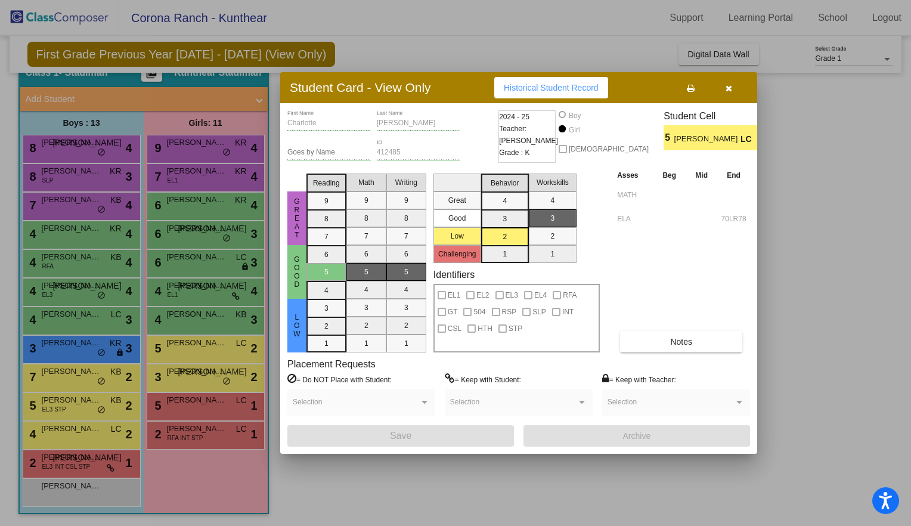
click at [782, 281] on div at bounding box center [455, 263] width 911 height 526
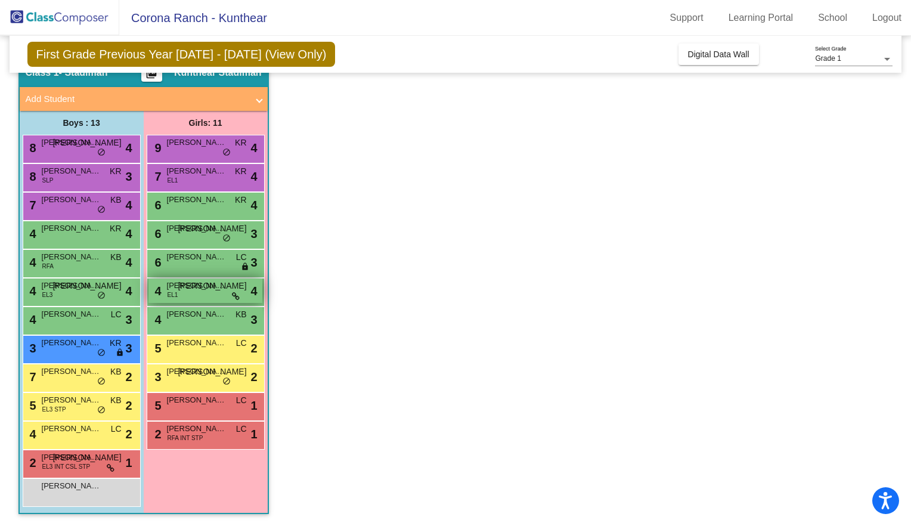
click at [187, 286] on span "[PERSON_NAME]" at bounding box center [197, 286] width 60 height 12
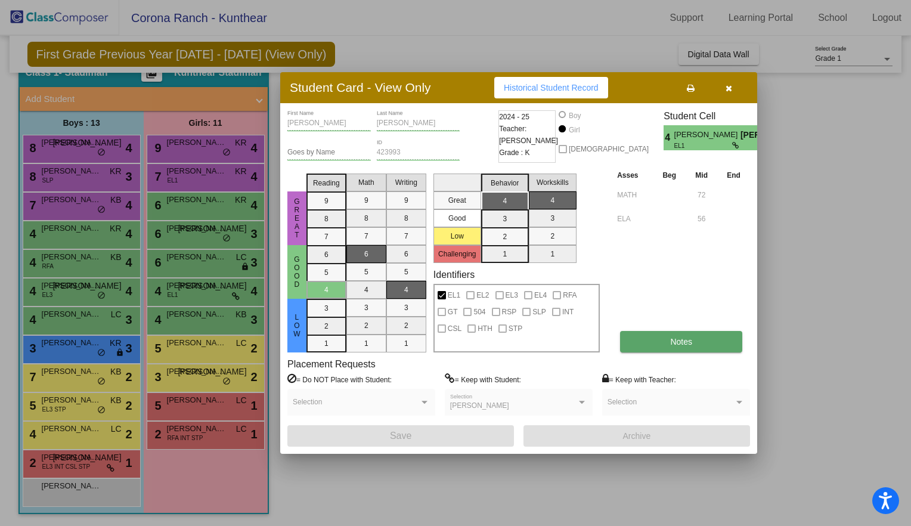
click at [636, 335] on button "Notes" at bounding box center [681, 341] width 122 height 21
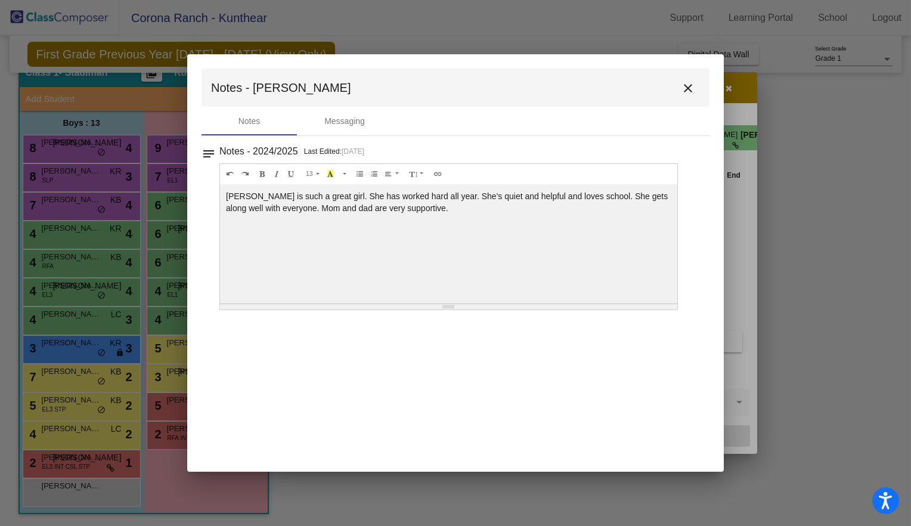
click at [684, 87] on mat-icon "close" at bounding box center [688, 88] width 14 height 14
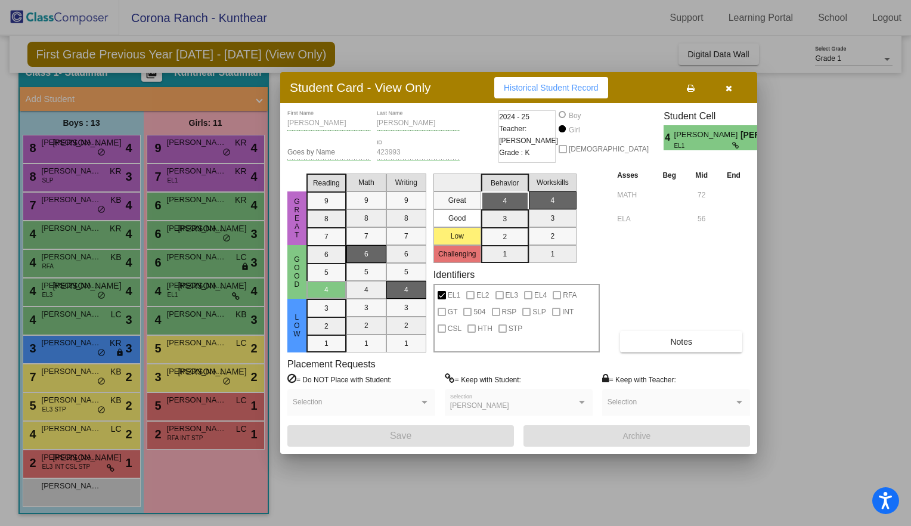
click at [789, 320] on div at bounding box center [455, 263] width 911 height 526
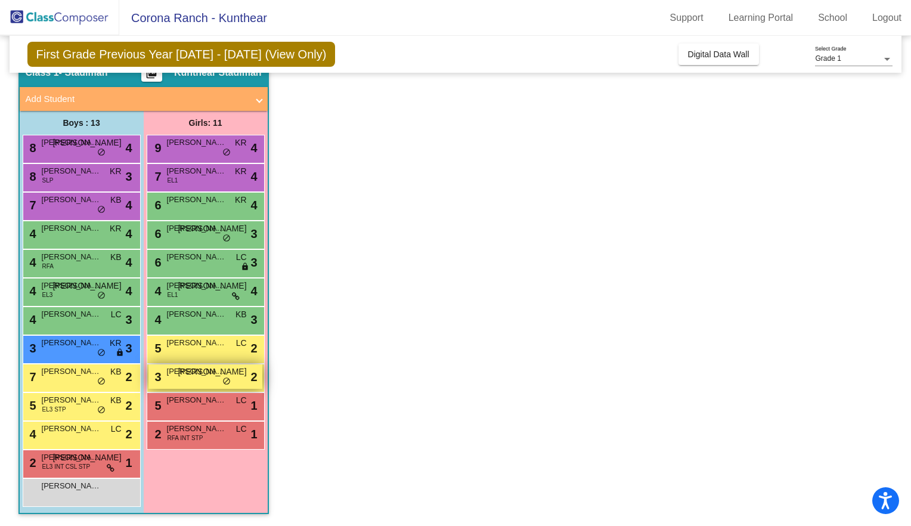
click at [197, 384] on div "3 [PERSON_NAME] JA lock do_not_disturb_alt 2" at bounding box center [205, 376] width 114 height 24
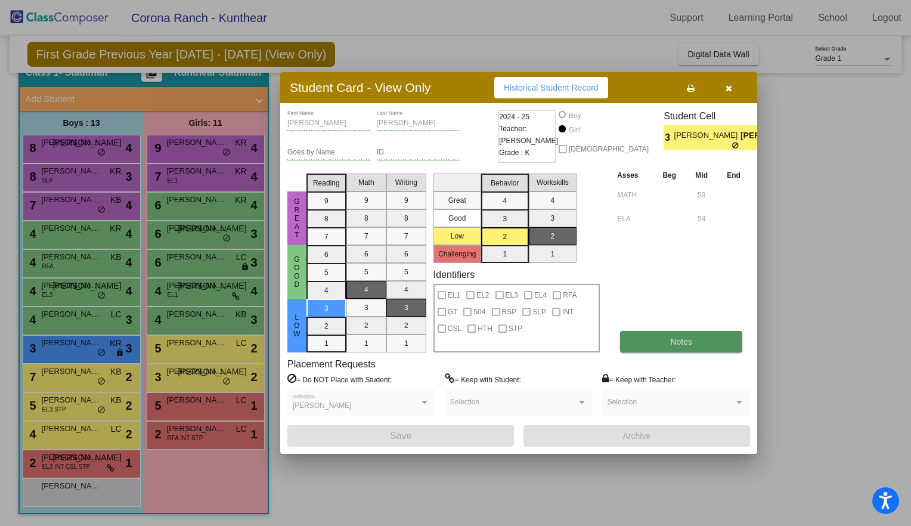
click at [680, 340] on span "Notes" at bounding box center [681, 342] width 22 height 10
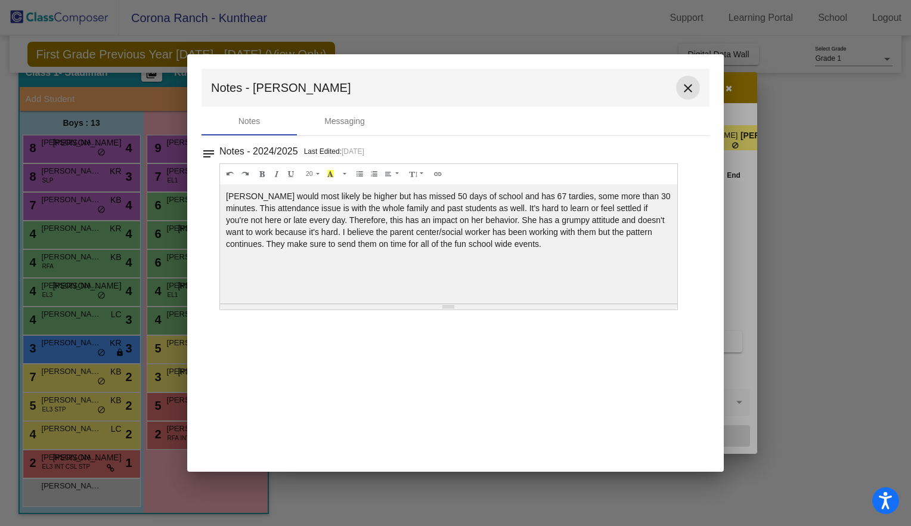
click at [690, 87] on mat-icon "close" at bounding box center [688, 88] width 14 height 14
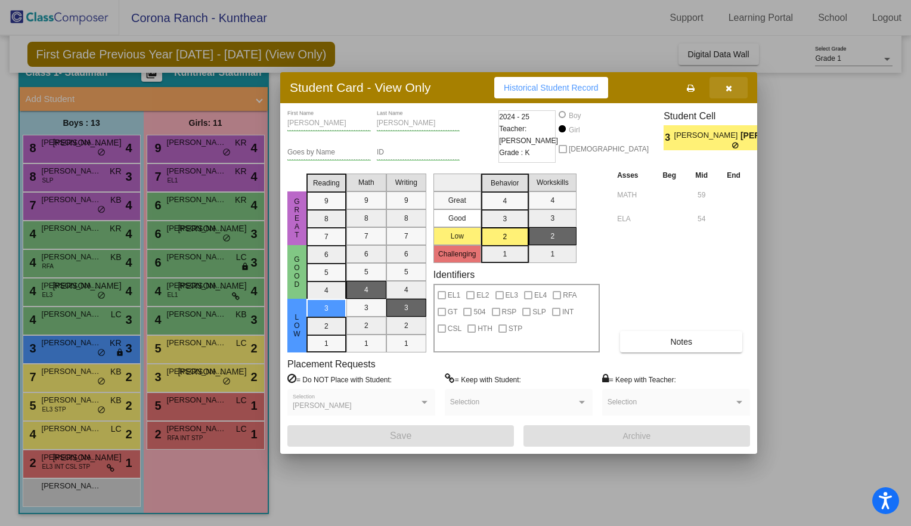
click at [723, 90] on button "button" at bounding box center [728, 87] width 38 height 21
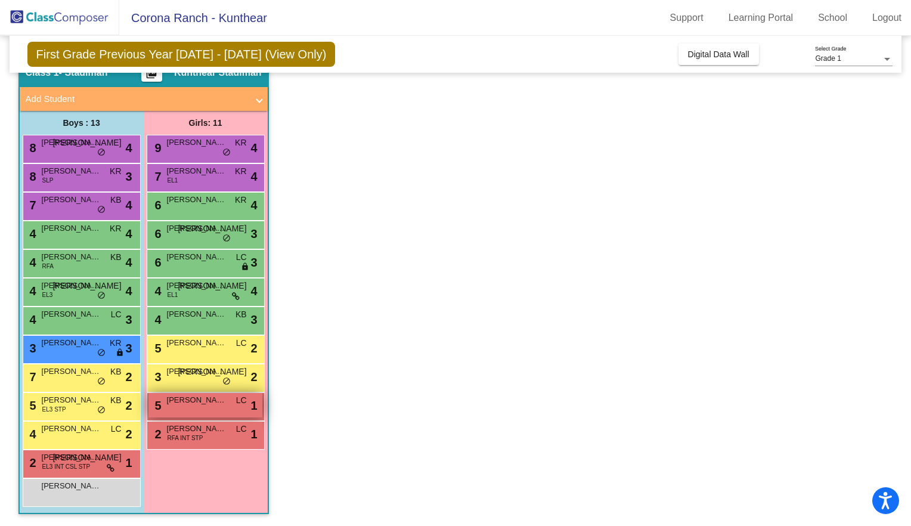
click at [181, 404] on span "[PERSON_NAME]" at bounding box center [197, 400] width 60 height 12
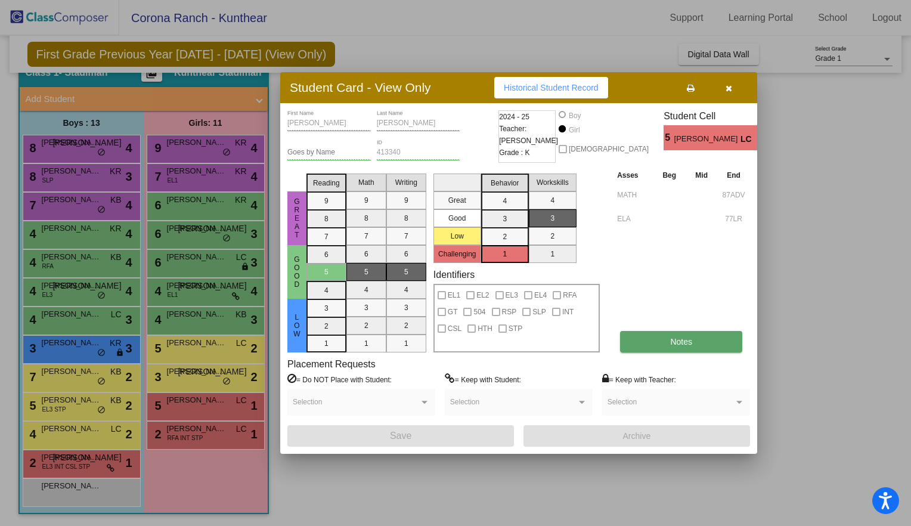
click at [646, 337] on button "Notes" at bounding box center [681, 341] width 122 height 21
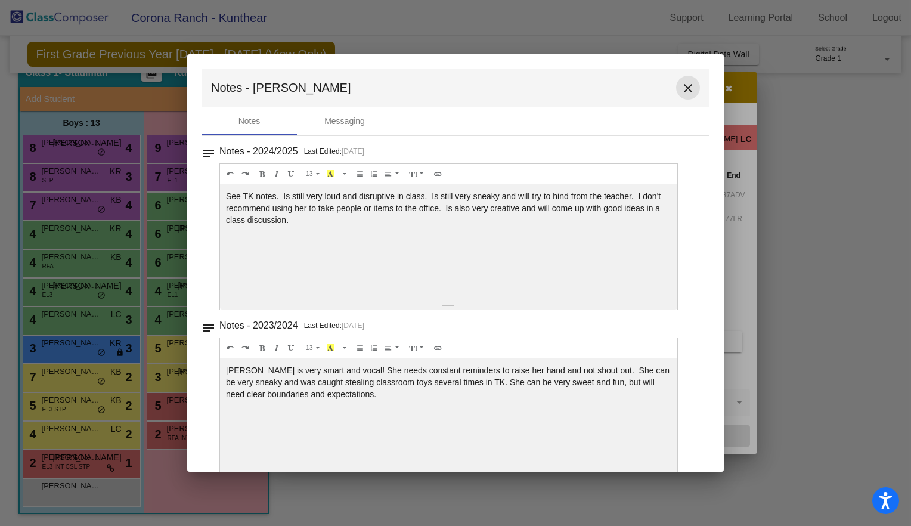
click at [681, 90] on mat-icon "close" at bounding box center [688, 88] width 14 height 14
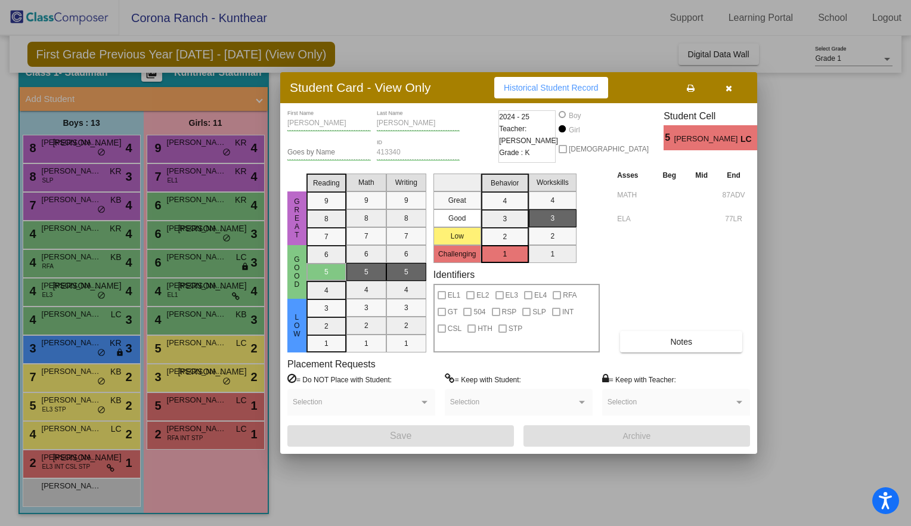
click at [724, 84] on button "button" at bounding box center [728, 87] width 38 height 21
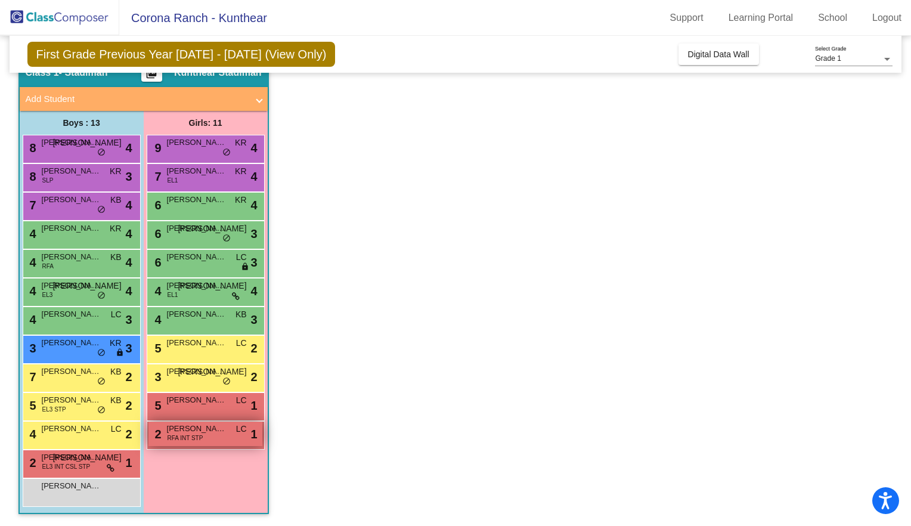
click at [197, 433] on span "[PERSON_NAME]" at bounding box center [197, 429] width 60 height 12
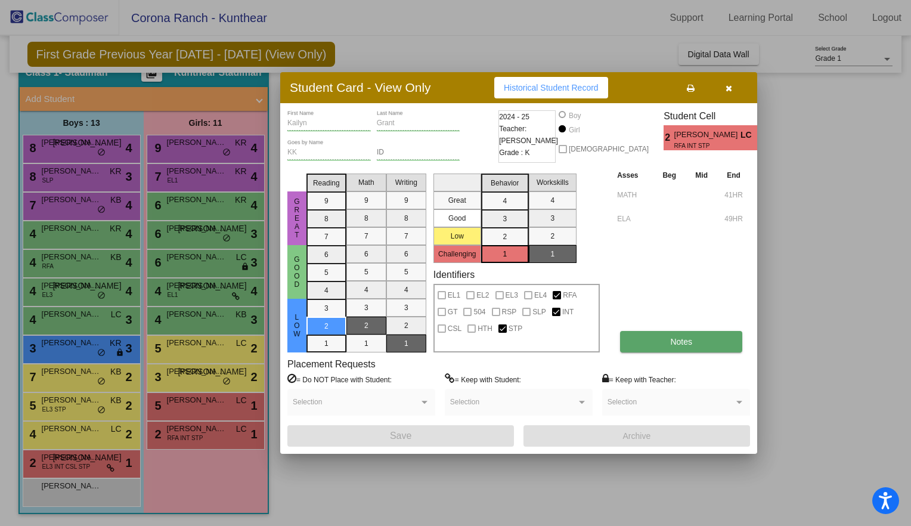
click at [674, 348] on button "Notes" at bounding box center [681, 341] width 122 height 21
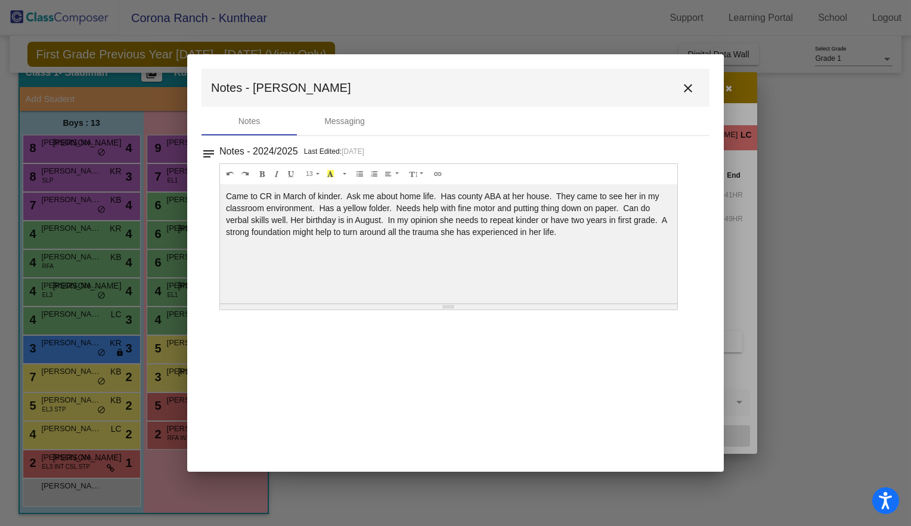
click at [673, 87] on mat-toolbar "Notes - Kailyn close" at bounding box center [456, 88] width 508 height 38
click at [683, 86] on mat-icon "close" at bounding box center [688, 88] width 14 height 14
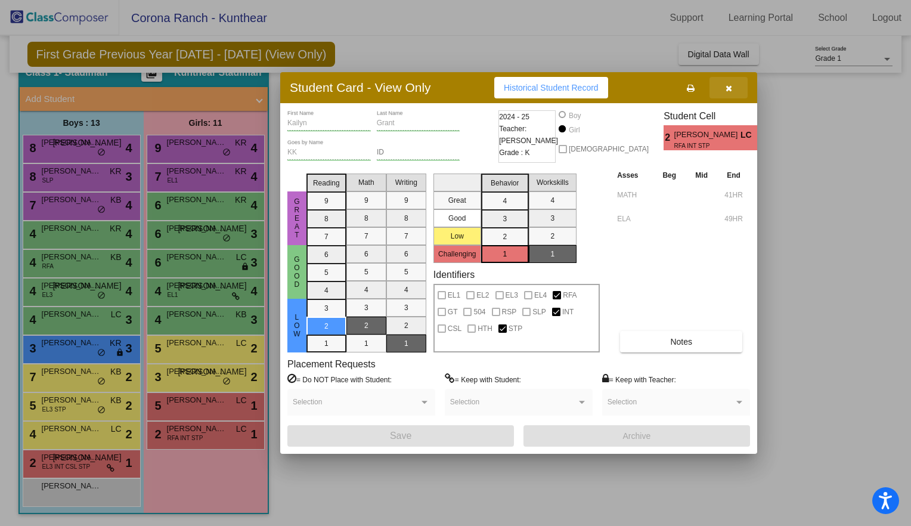
click at [732, 89] on button "button" at bounding box center [728, 87] width 38 height 21
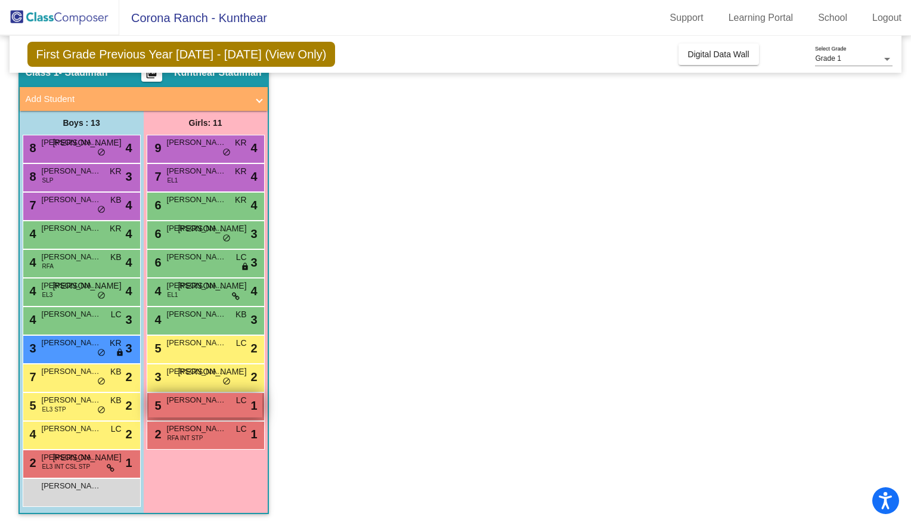
click at [186, 403] on span "[PERSON_NAME]" at bounding box center [197, 400] width 60 height 12
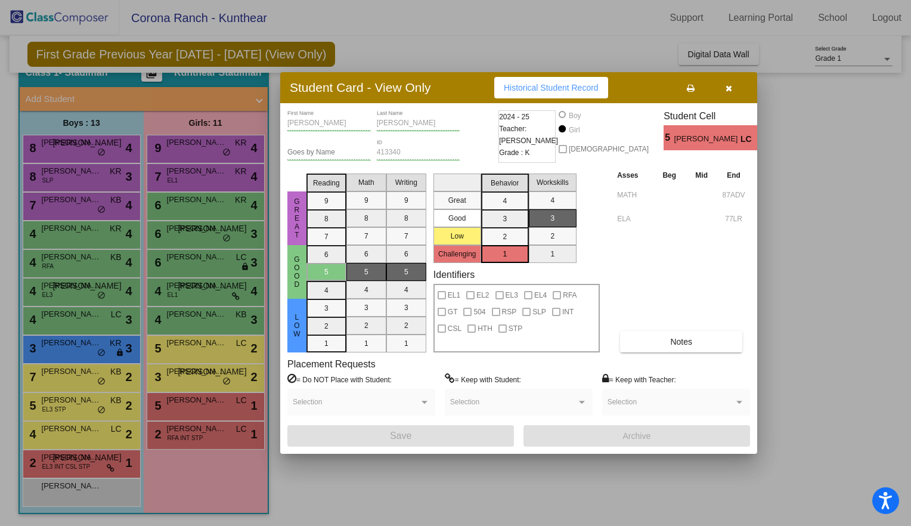
click at [216, 368] on div at bounding box center [455, 263] width 911 height 526
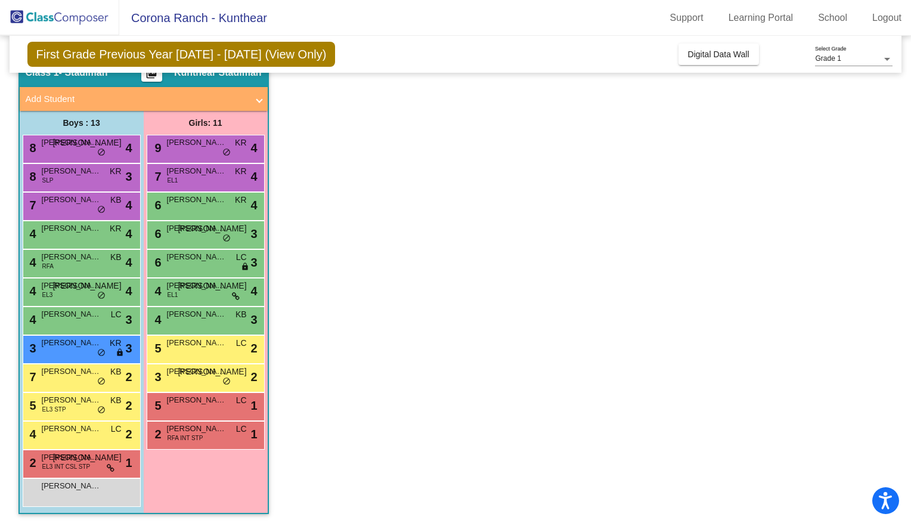
click at [216, 368] on span "[PERSON_NAME]" at bounding box center [197, 371] width 60 height 12
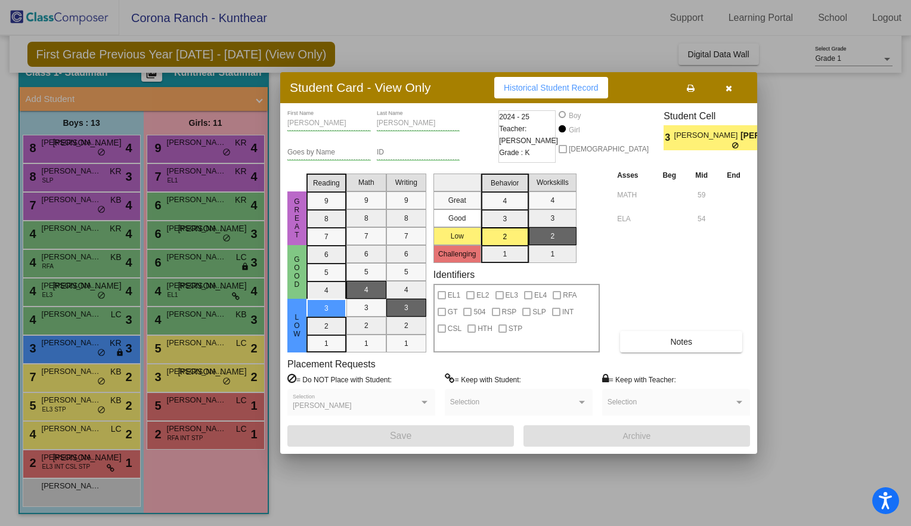
click at [202, 352] on div at bounding box center [455, 263] width 911 height 526
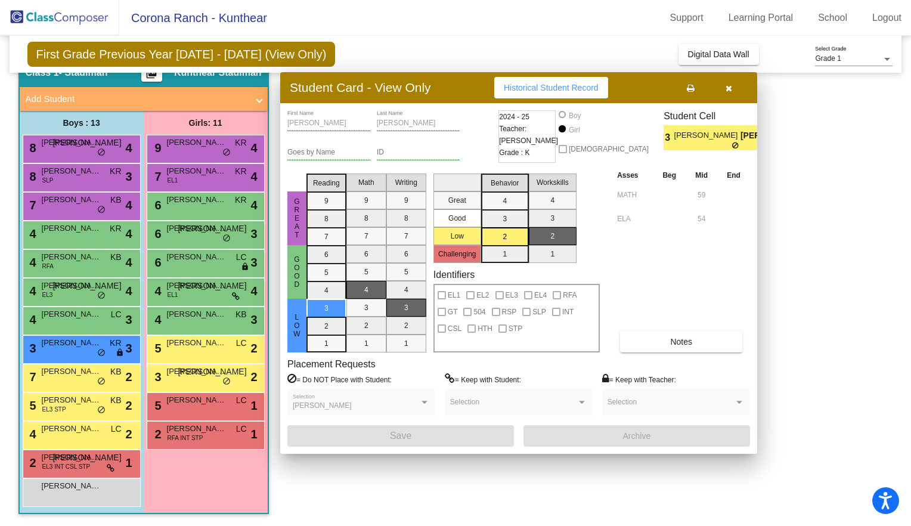
click at [202, 352] on div "5 [PERSON_NAME] LC lock do_not_disturb_alt 2" at bounding box center [205, 348] width 114 height 24
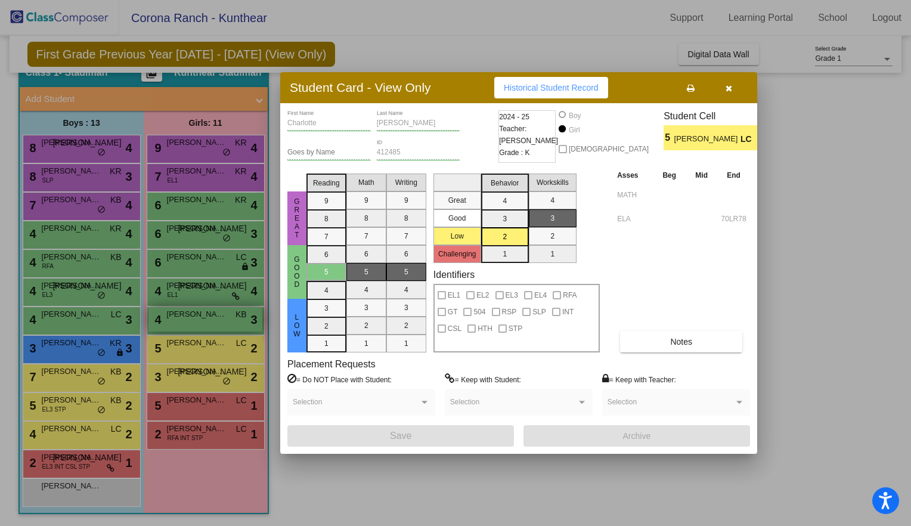
drag, startPoint x: 202, startPoint y: 352, endPoint x: 200, endPoint y: 328, distance: 23.9
click at [200, 328] on div at bounding box center [455, 263] width 911 height 526
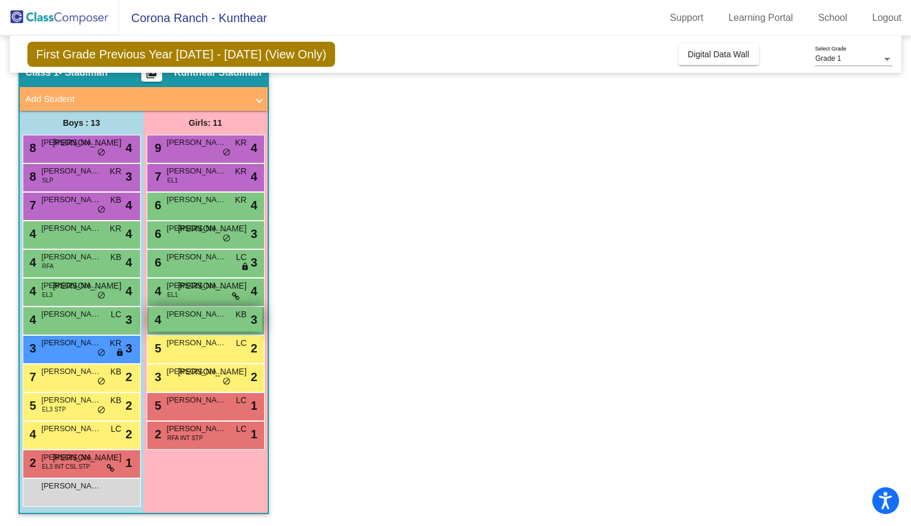
click at [200, 327] on div "4 [PERSON_NAME] KB lock do_not_disturb_alt 3" at bounding box center [205, 319] width 114 height 24
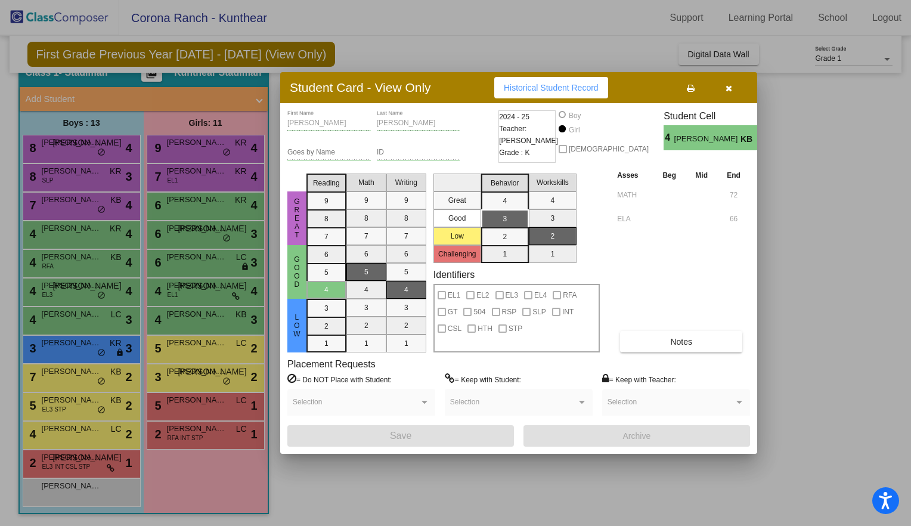
click at [204, 292] on div at bounding box center [455, 263] width 911 height 526
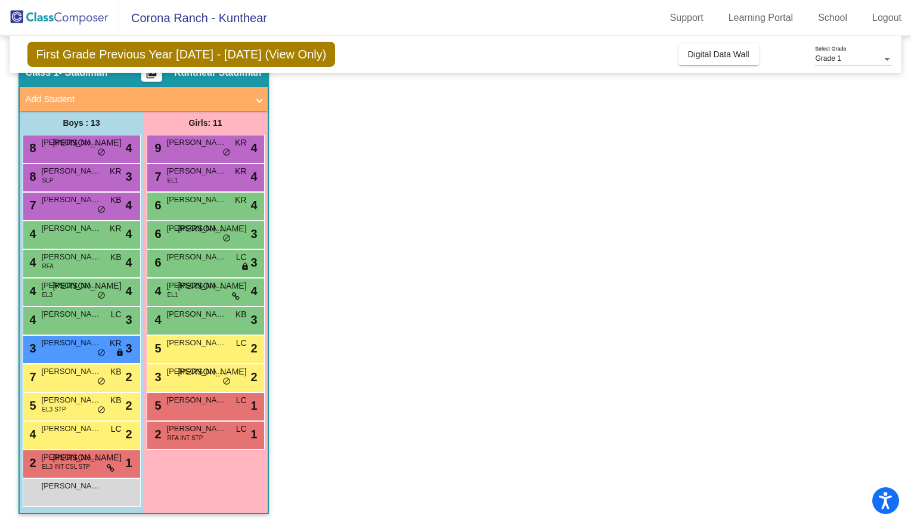
click at [204, 292] on div "4 [PERSON_NAME] EL1 JA lock do_not_disturb_alt 4" at bounding box center [205, 290] width 114 height 24
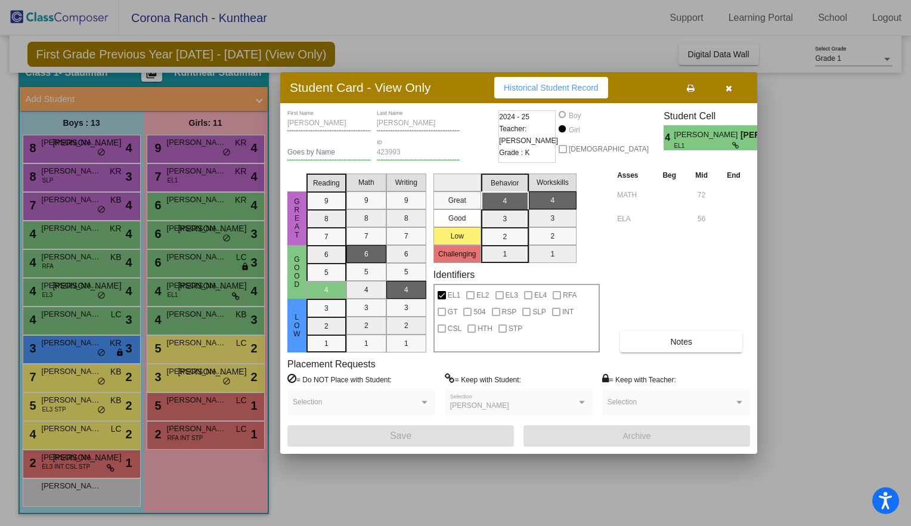
drag, startPoint x: 204, startPoint y: 292, endPoint x: 200, endPoint y: 269, distance: 23.0
click at [200, 269] on div at bounding box center [455, 263] width 911 height 526
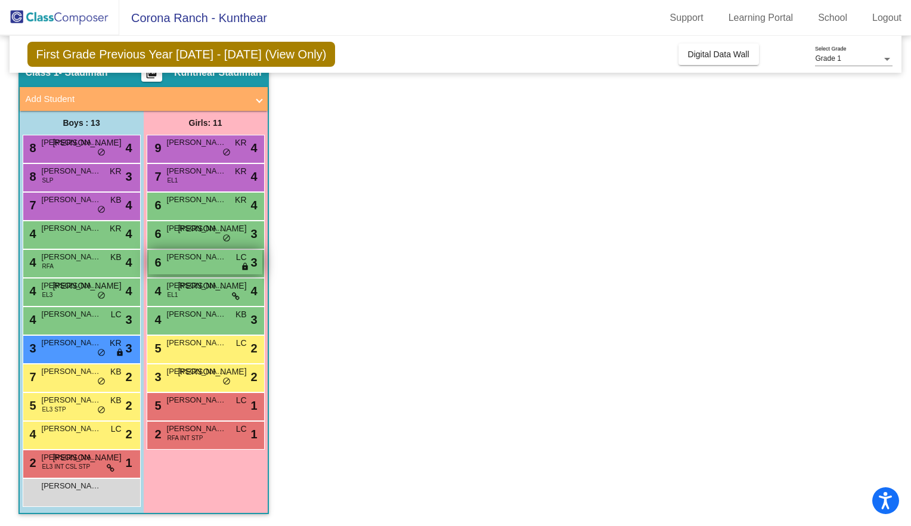
click at [200, 269] on div "6 [PERSON_NAME] LC lock do_not_disturb_alt 3" at bounding box center [205, 262] width 114 height 24
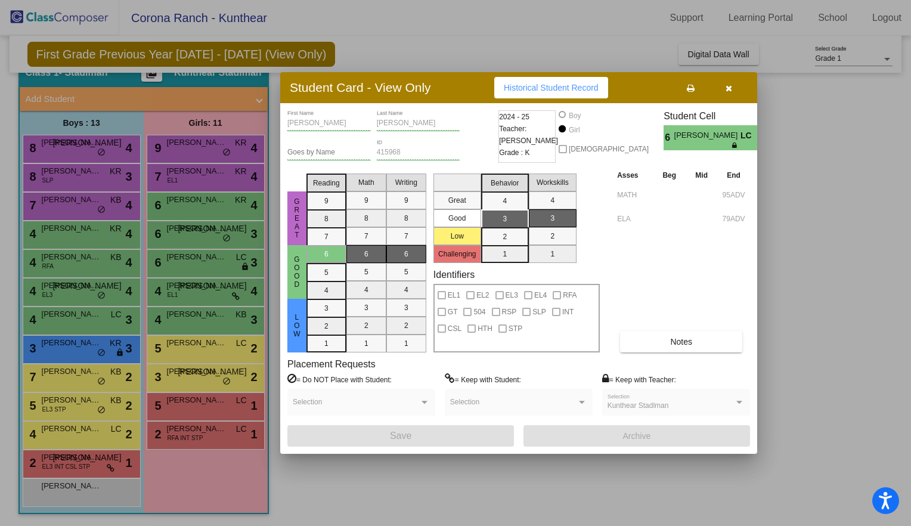
click at [196, 243] on div at bounding box center [455, 263] width 911 height 526
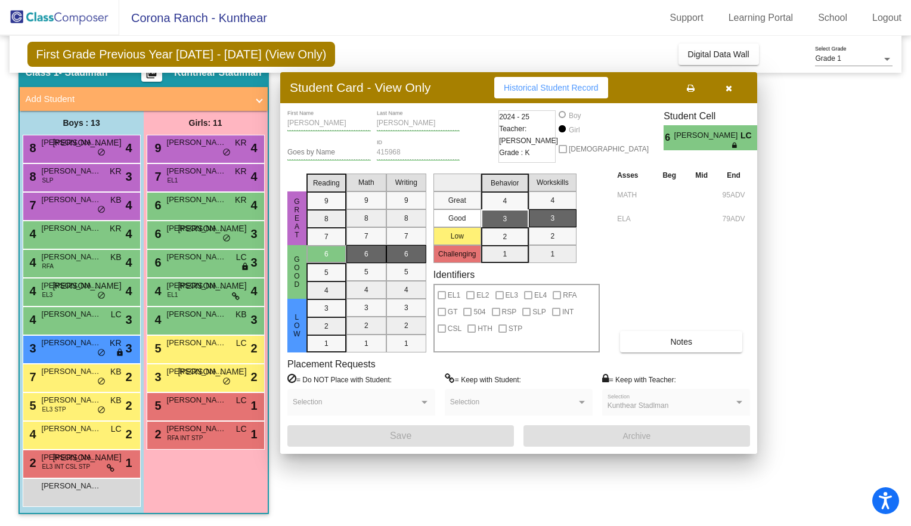
click at [196, 243] on div "6 [PERSON_NAME] lock do_not_disturb_alt 3" at bounding box center [205, 233] width 114 height 24
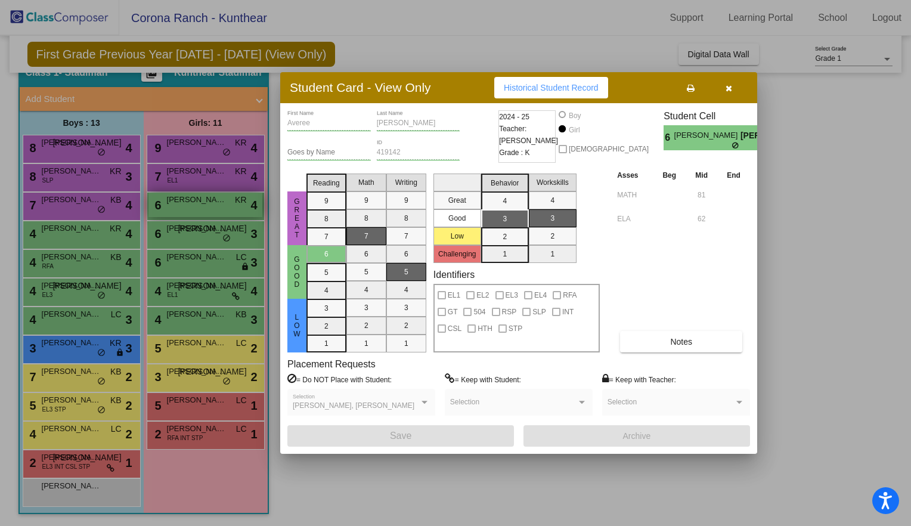
drag, startPoint x: 196, startPoint y: 243, endPoint x: 200, endPoint y: 206, distance: 37.3
click at [200, 206] on div at bounding box center [455, 263] width 911 height 526
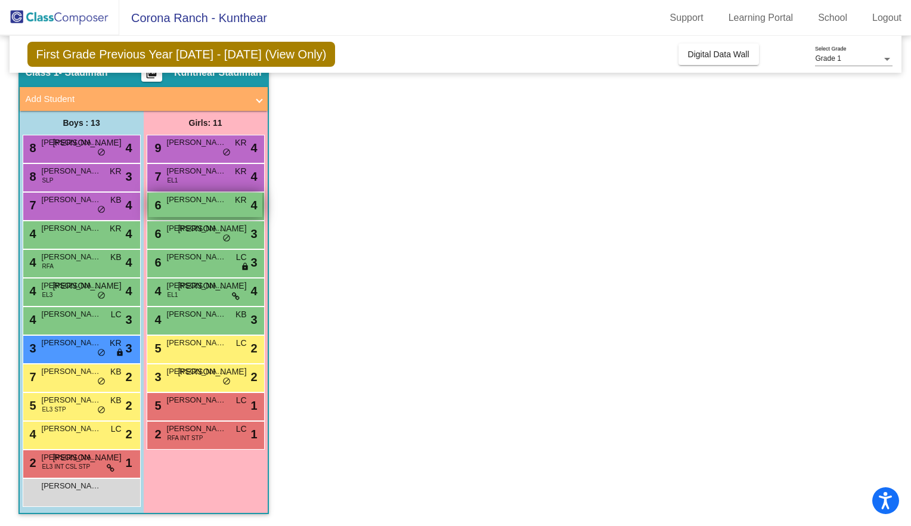
click at [200, 206] on div "6 [PERSON_NAME] KR lock do_not_disturb_alt 4" at bounding box center [205, 205] width 114 height 24
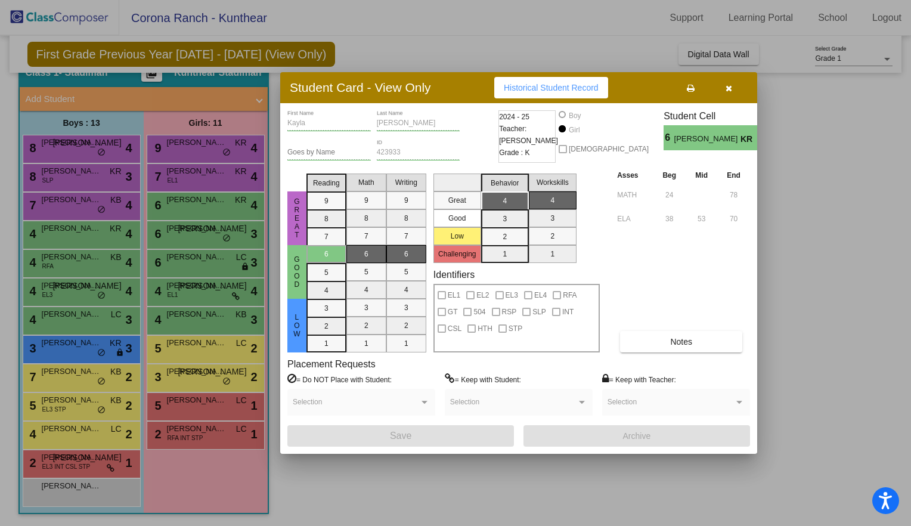
click at [199, 177] on div at bounding box center [455, 263] width 911 height 526
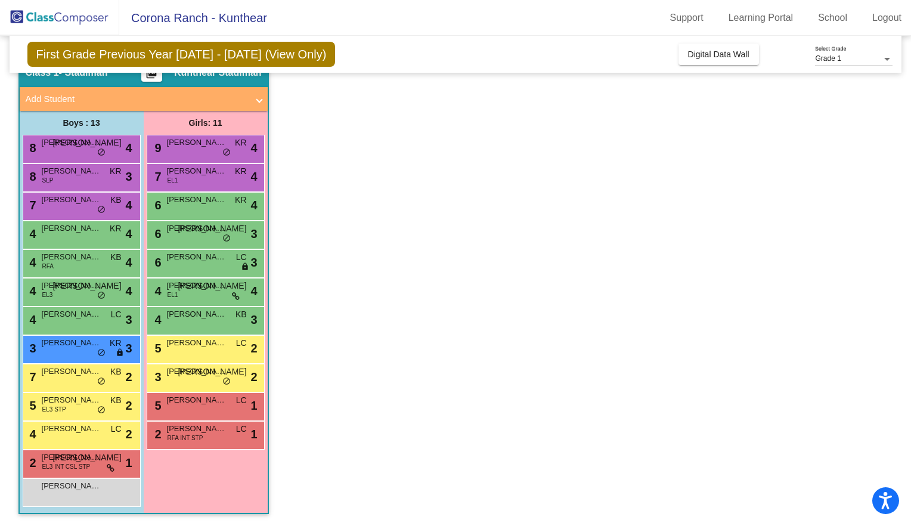
click at [199, 177] on div "7 [PERSON_NAME] EL1 KR lock do_not_disturb_alt 4" at bounding box center [205, 176] width 114 height 24
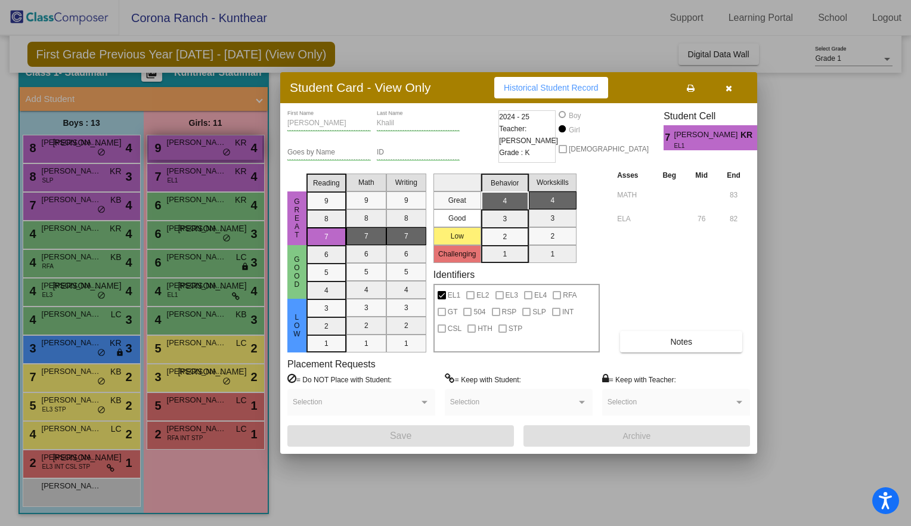
drag, startPoint x: 199, startPoint y: 177, endPoint x: 201, endPoint y: 151, distance: 25.7
click at [201, 151] on div at bounding box center [455, 263] width 911 height 526
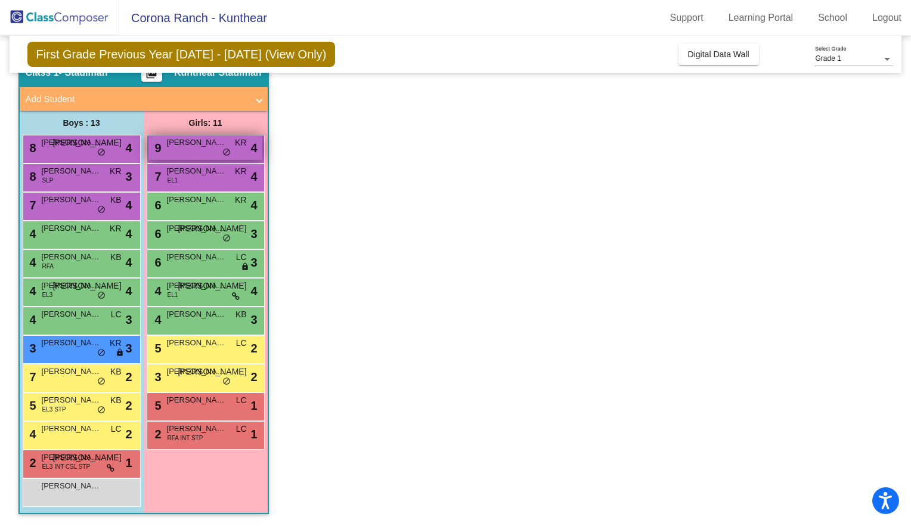
click at [201, 151] on div "9 [PERSON_NAME] KR lock do_not_disturb_alt 4" at bounding box center [205, 147] width 114 height 24
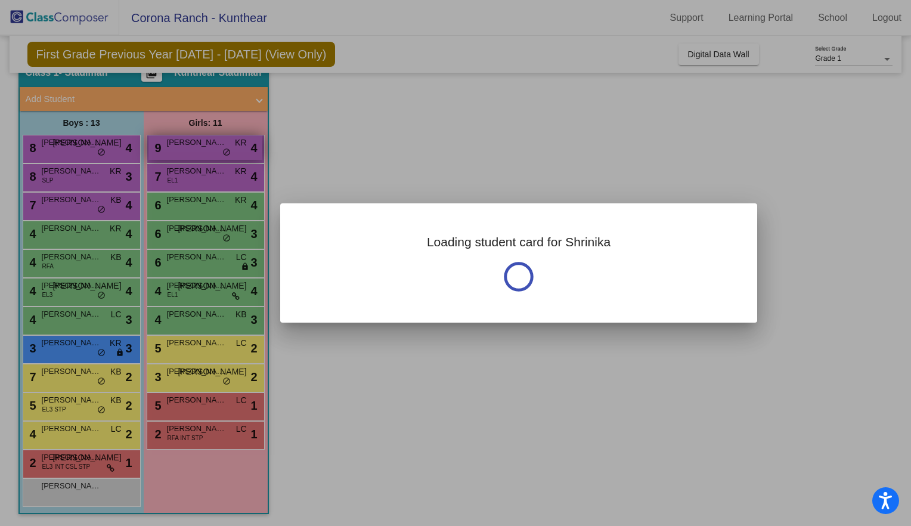
click at [201, 151] on div at bounding box center [455, 263] width 911 height 526
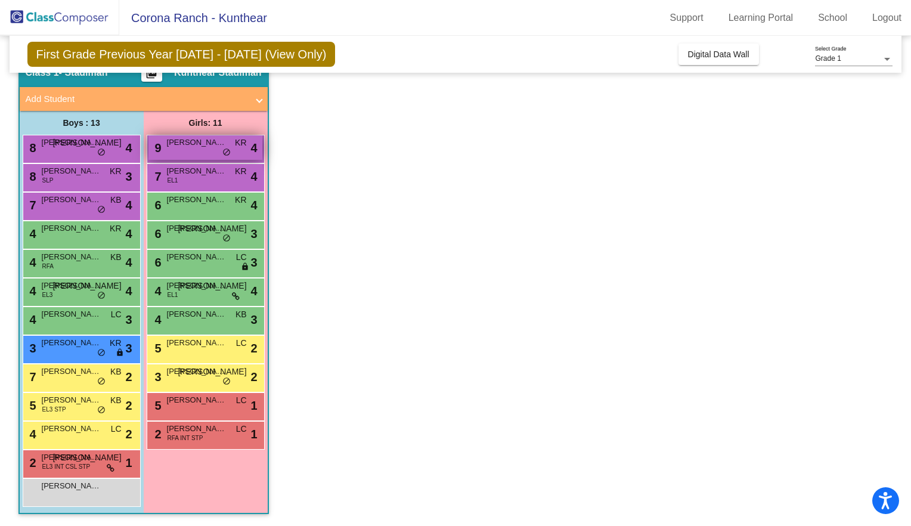
click at [201, 151] on div "9 [PERSON_NAME] KR lock do_not_disturb_alt 4" at bounding box center [205, 147] width 114 height 24
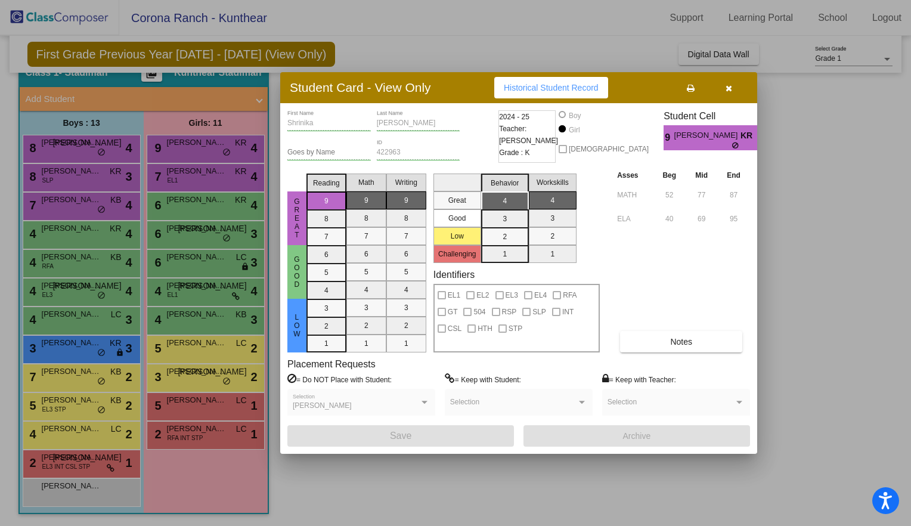
click at [110, 151] on div at bounding box center [455, 263] width 911 height 526
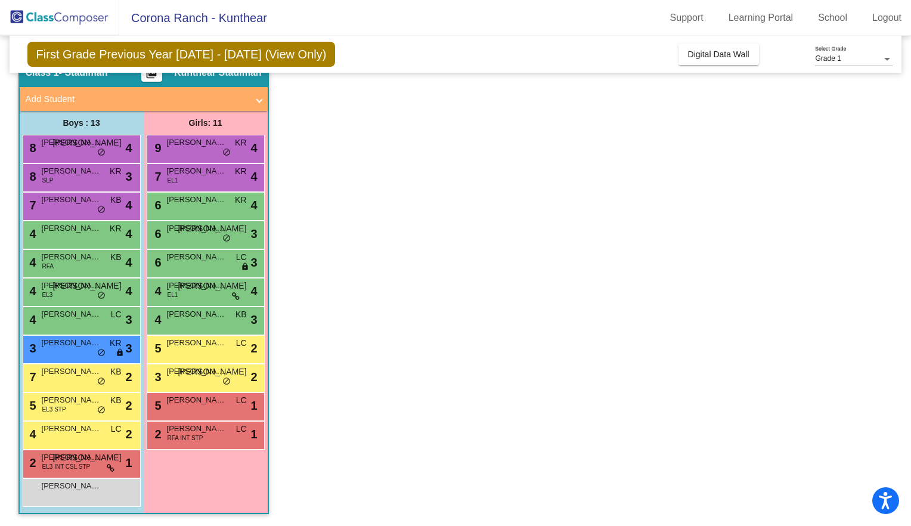
click at [110, 151] on div "8 [PERSON_NAME] JA lock do_not_disturb_alt 4" at bounding box center [80, 147] width 114 height 24
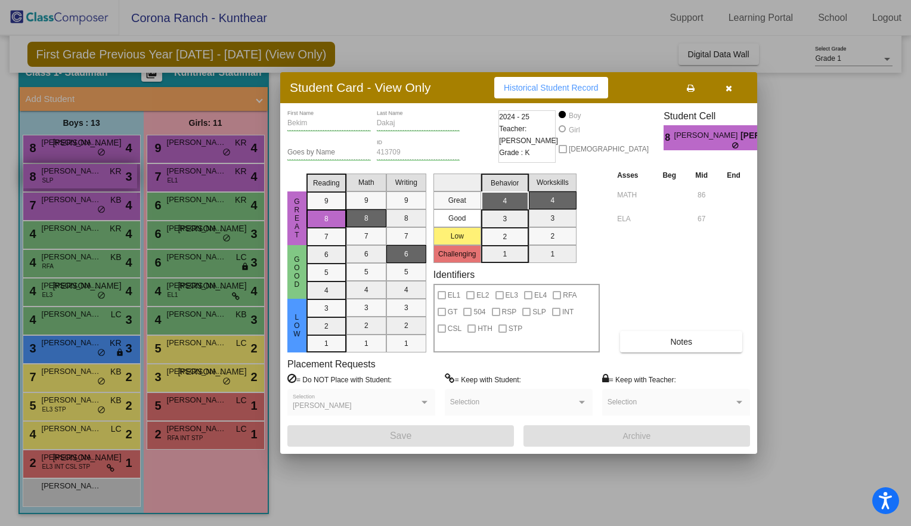
drag, startPoint x: 110, startPoint y: 151, endPoint x: 107, endPoint y: 181, distance: 29.4
click at [107, 181] on div at bounding box center [455, 263] width 911 height 526
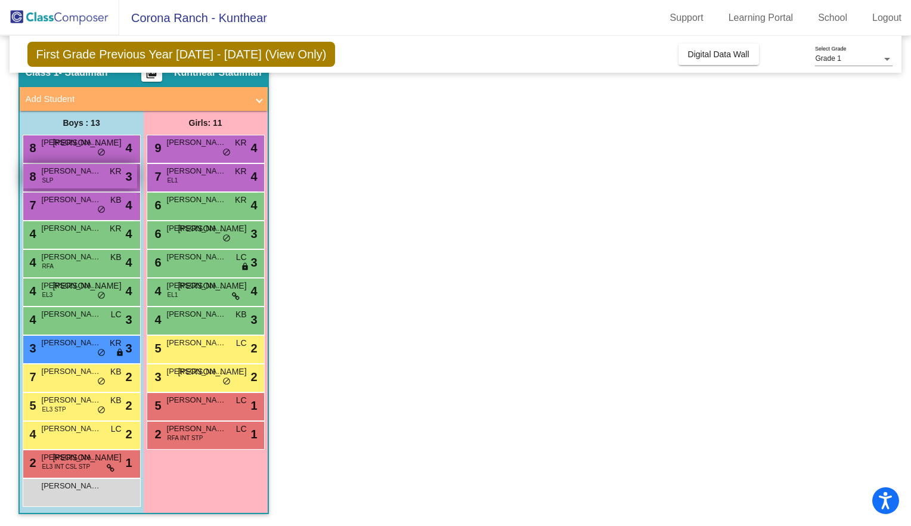
click at [107, 181] on div "8 [PERSON_NAME] SLP KR lock do_not_disturb_alt 3" at bounding box center [80, 176] width 114 height 24
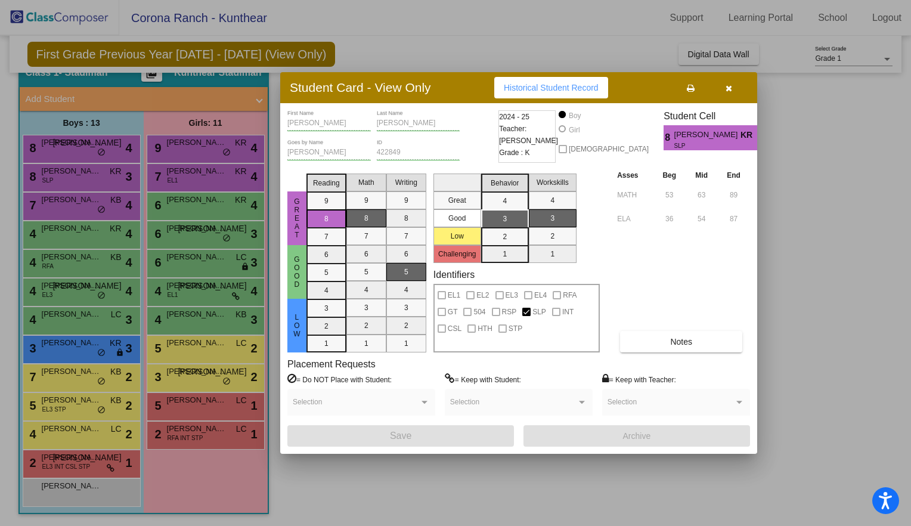
click at [70, 208] on div at bounding box center [455, 263] width 911 height 526
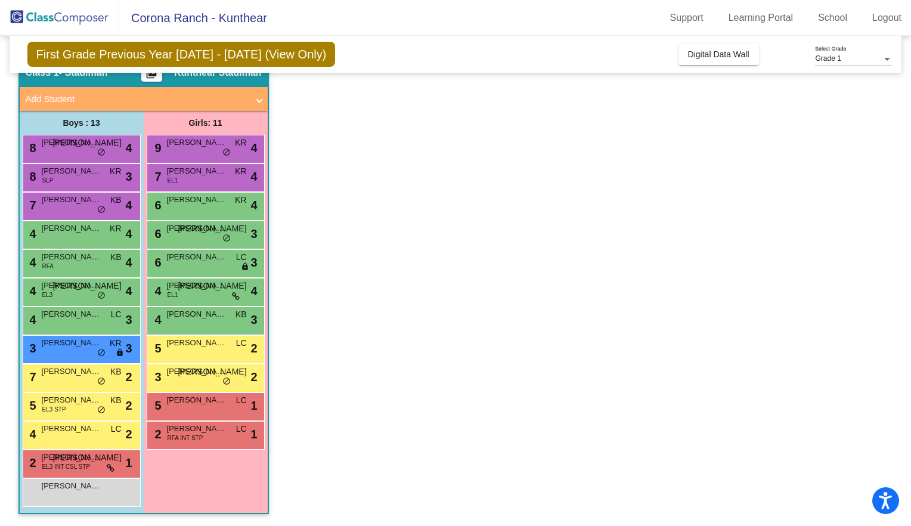
click at [70, 208] on div "7 [PERSON_NAME] KB lock do_not_disturb_alt 4" at bounding box center [80, 205] width 114 height 24
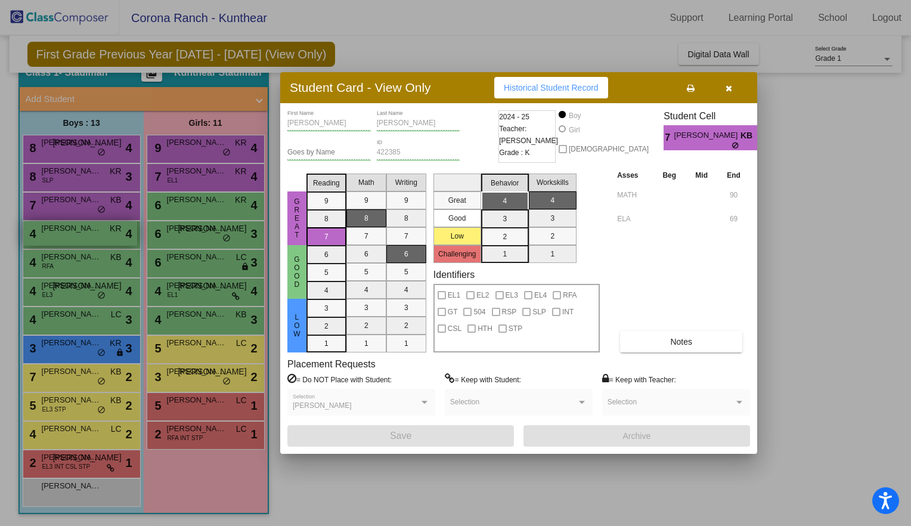
drag, startPoint x: 70, startPoint y: 208, endPoint x: 68, endPoint y: 238, distance: 29.9
click at [68, 238] on div at bounding box center [455, 263] width 911 height 526
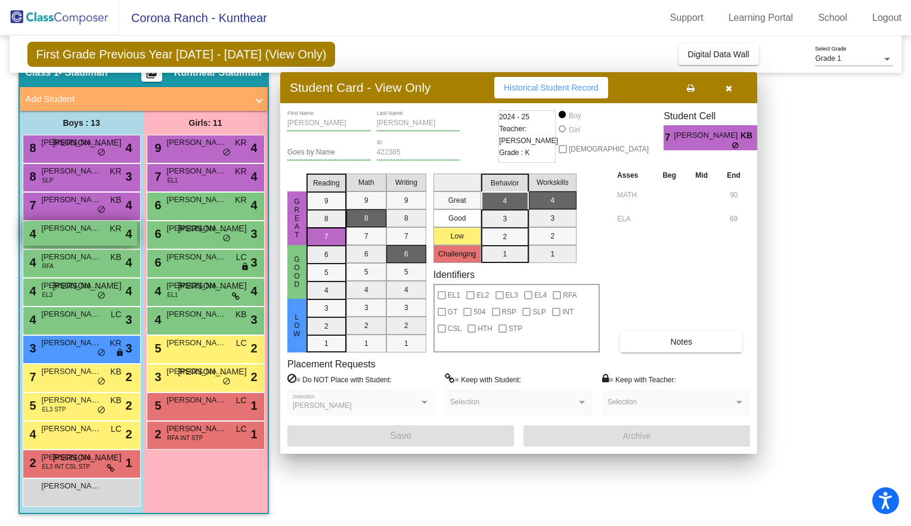
click at [68, 238] on div "4 [PERSON_NAME] KR lock do_not_disturb_alt 4" at bounding box center [80, 233] width 114 height 24
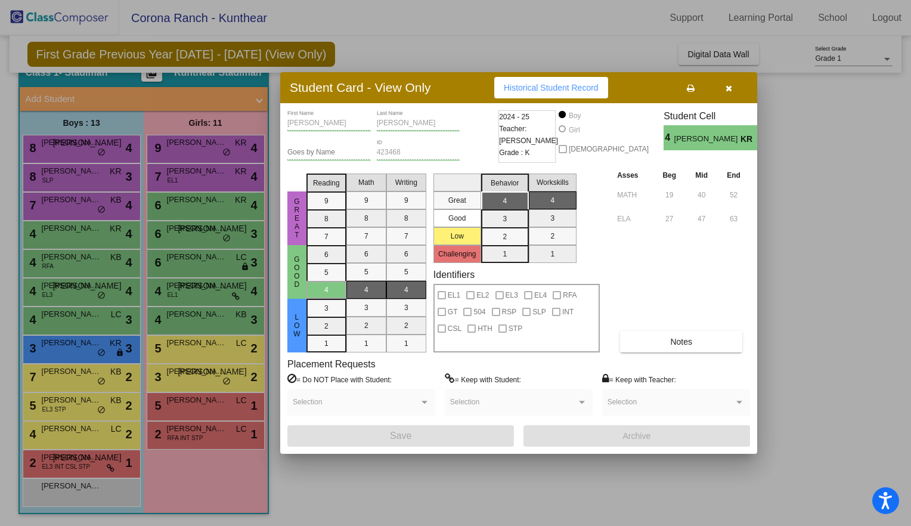
click at [69, 266] on div at bounding box center [455, 263] width 911 height 526
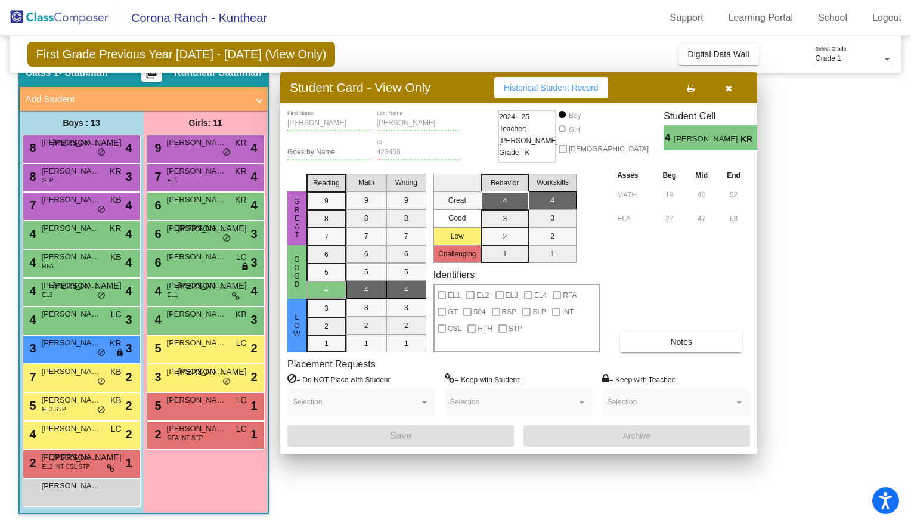
click at [69, 266] on div "4 [PERSON_NAME] RFA KB lock do_not_disturb_alt 4" at bounding box center [80, 262] width 114 height 24
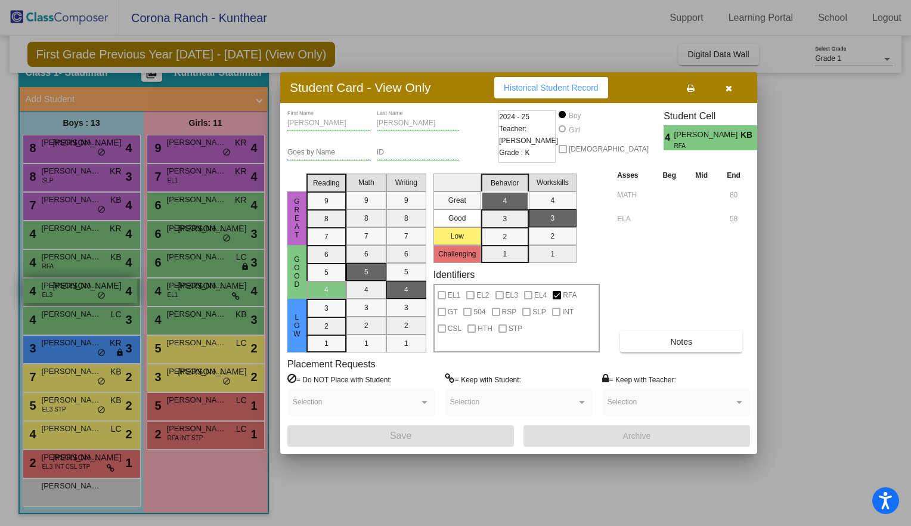
drag, startPoint x: 69, startPoint y: 266, endPoint x: 70, endPoint y: 292, distance: 25.7
click at [70, 292] on div at bounding box center [455, 263] width 911 height 526
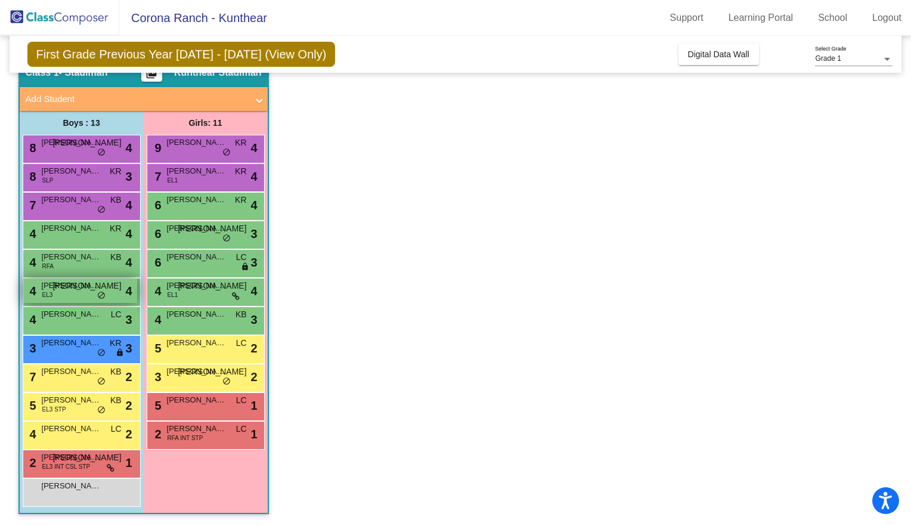
click at [70, 292] on div "4 [PERSON_NAME] EL3 JA lock do_not_disturb_alt 4" at bounding box center [80, 290] width 114 height 24
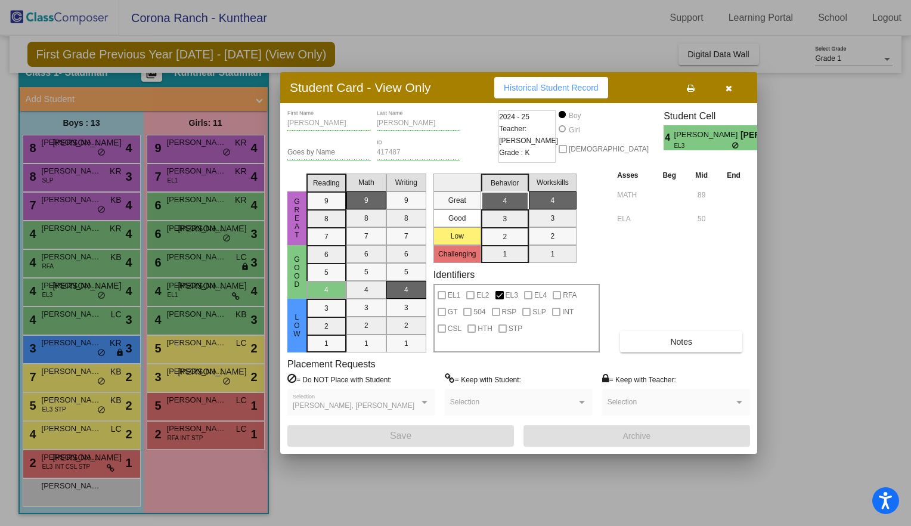
click at [71, 324] on div at bounding box center [455, 263] width 911 height 526
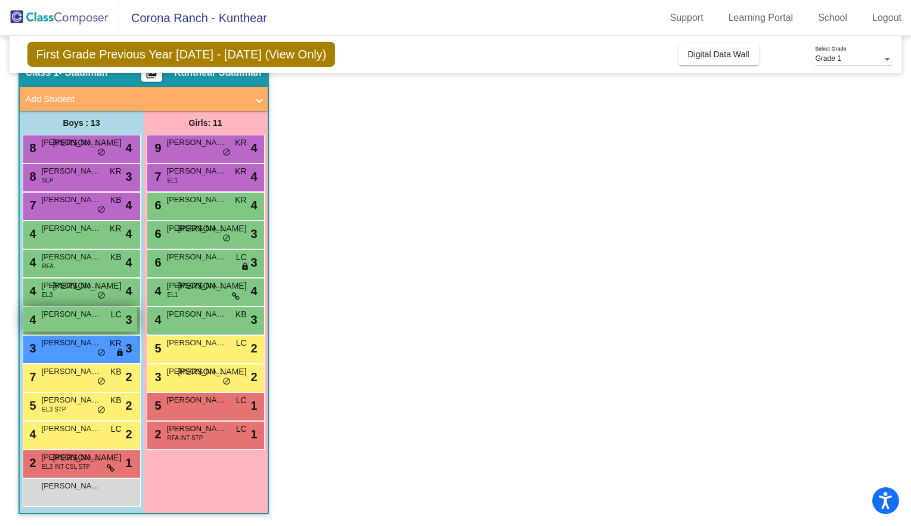
click at [71, 323] on div "4 [PERSON_NAME] LC lock do_not_disturb_alt 3" at bounding box center [80, 319] width 114 height 24
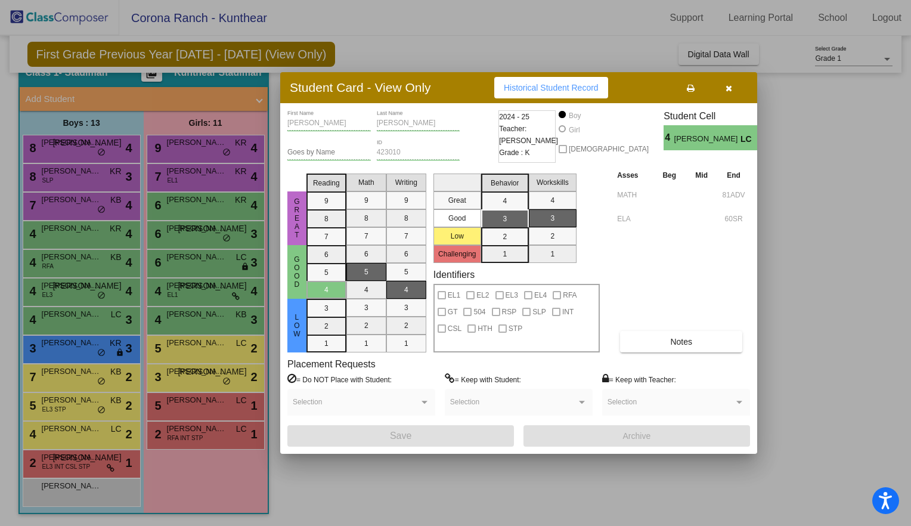
click at [60, 362] on div at bounding box center [455, 263] width 911 height 526
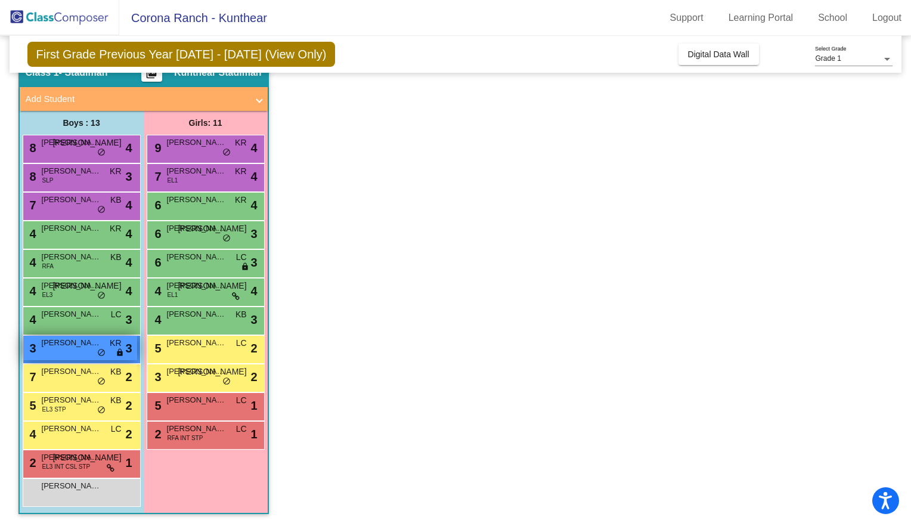
click at [67, 351] on div "3 [PERSON_NAME] KR lock do_not_disturb_alt 3" at bounding box center [80, 348] width 114 height 24
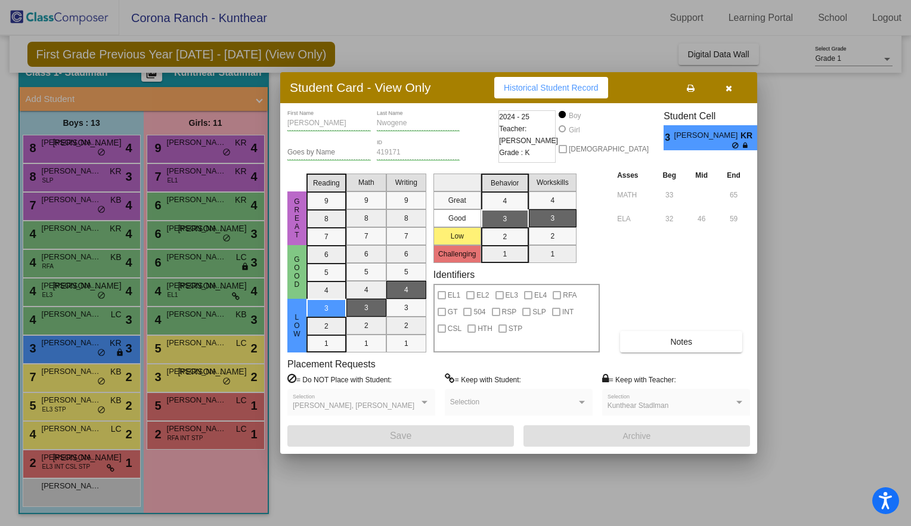
click at [66, 373] on div at bounding box center [455, 263] width 911 height 526
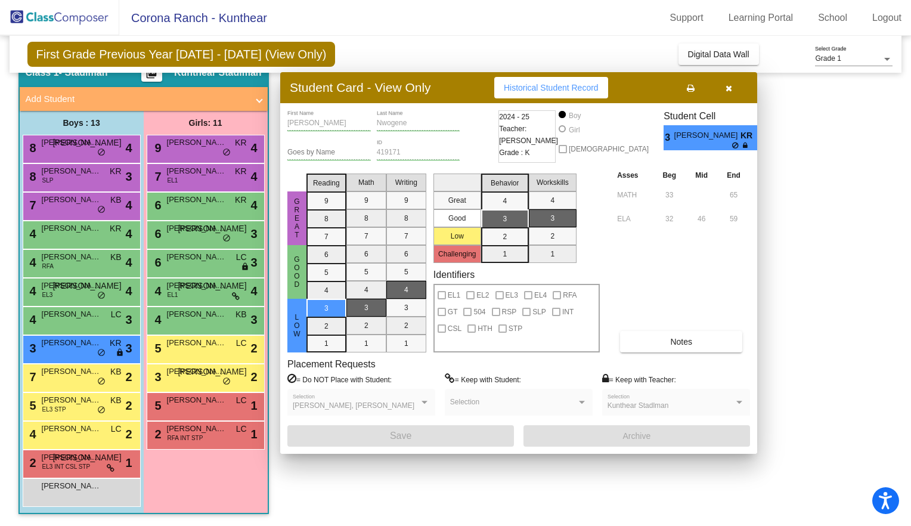
click at [66, 373] on span "[PERSON_NAME]" at bounding box center [72, 371] width 60 height 12
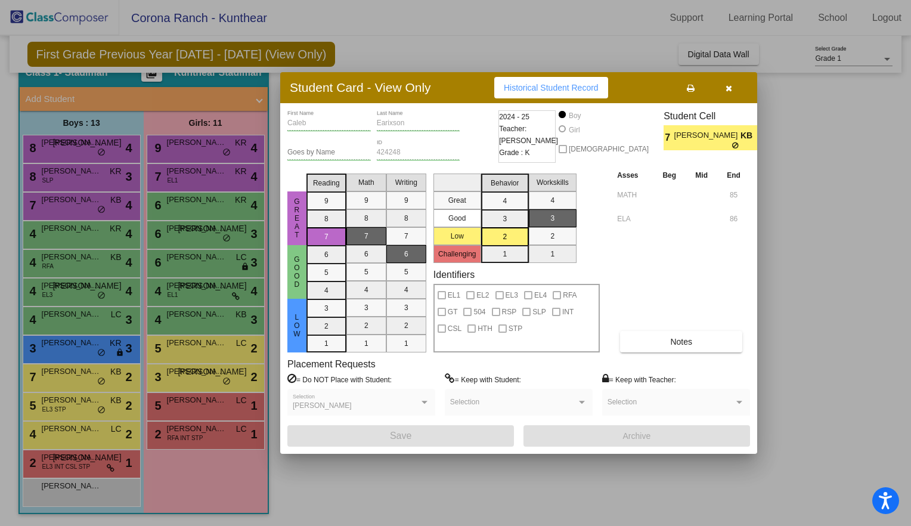
click at [61, 384] on div at bounding box center [455, 263] width 911 height 526
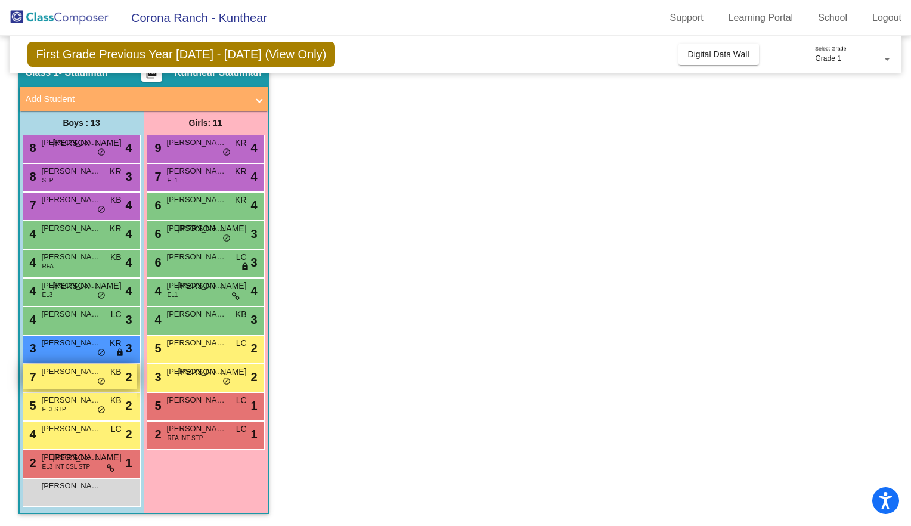
click at [78, 379] on div "7 [PERSON_NAME] KB lock do_not_disturb_alt 2" at bounding box center [80, 376] width 114 height 24
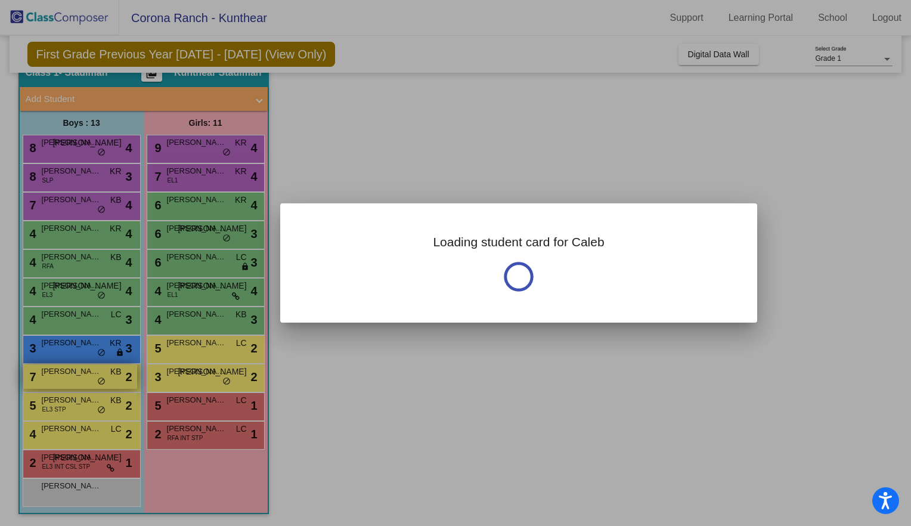
click at [78, 379] on div at bounding box center [455, 263] width 911 height 526
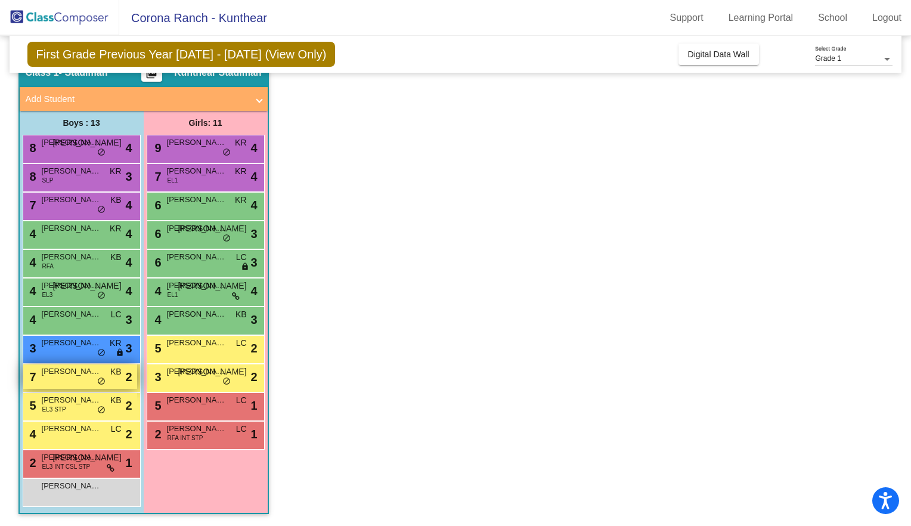
click at [78, 379] on div "7 [PERSON_NAME] KB lock do_not_disturb_alt 2" at bounding box center [80, 376] width 114 height 24
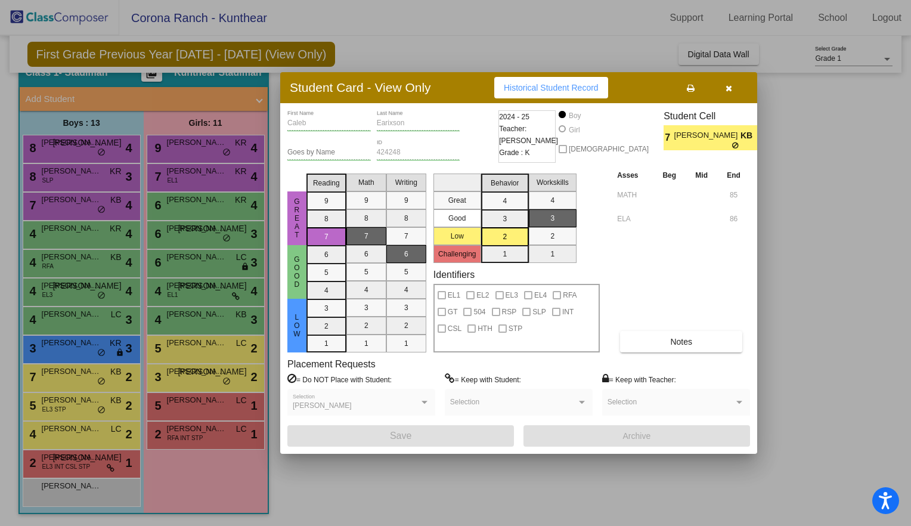
click at [61, 407] on div at bounding box center [455, 263] width 911 height 526
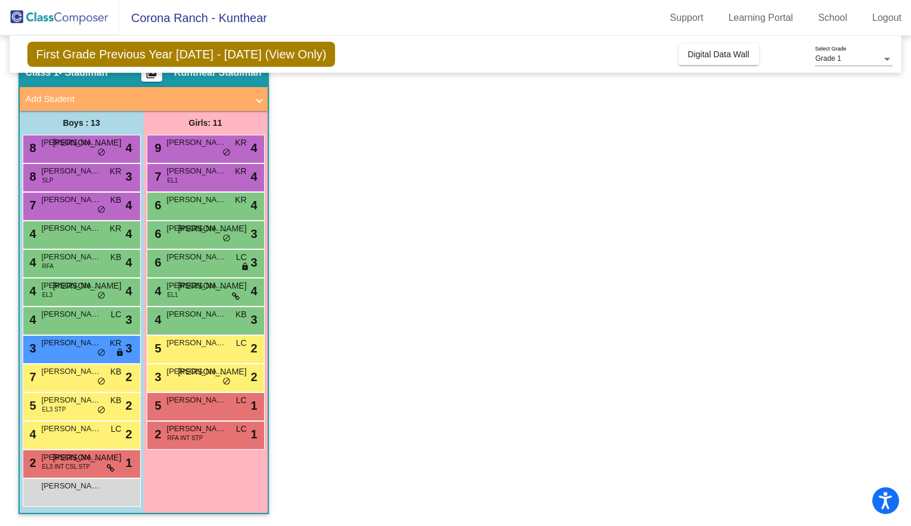
click at [61, 407] on span "EL3 STP" at bounding box center [54, 409] width 24 height 9
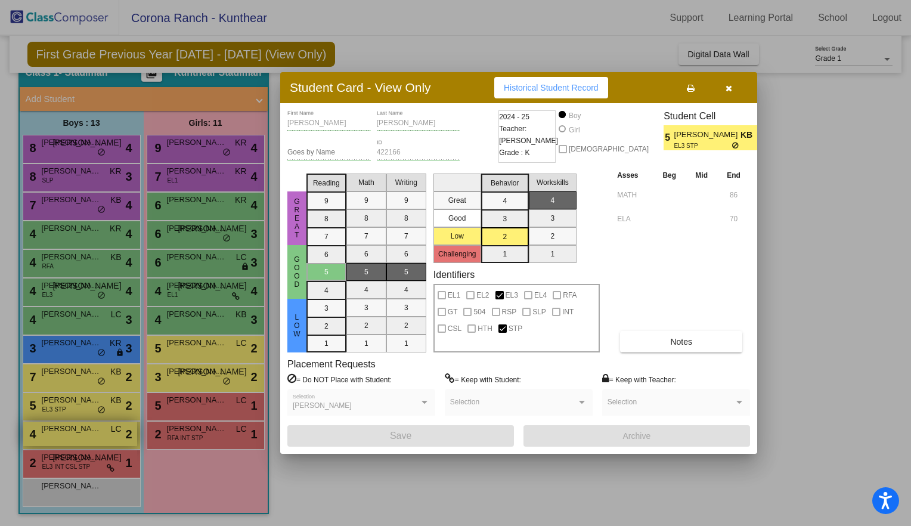
drag, startPoint x: 61, startPoint y: 407, endPoint x: 67, endPoint y: 428, distance: 21.5
click at [67, 428] on div at bounding box center [455, 263] width 911 height 526
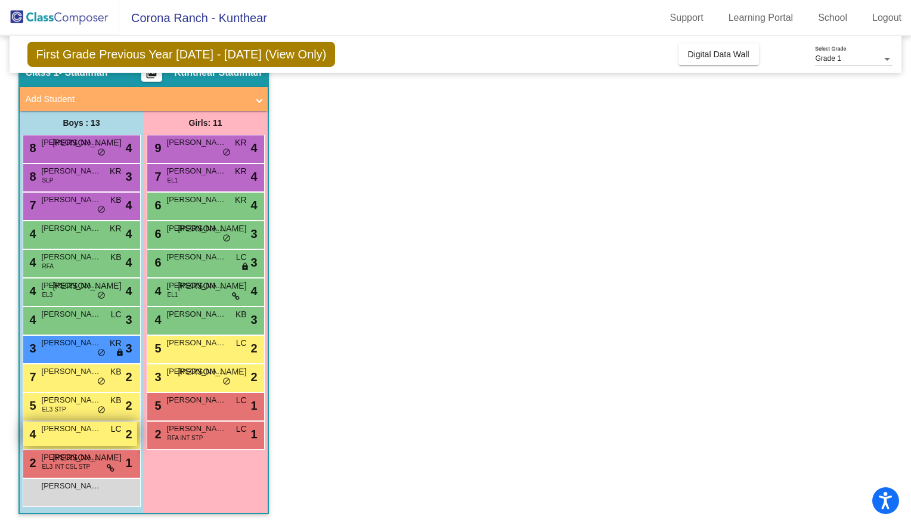
click at [67, 428] on span "[PERSON_NAME] D'Orsay" at bounding box center [72, 429] width 60 height 12
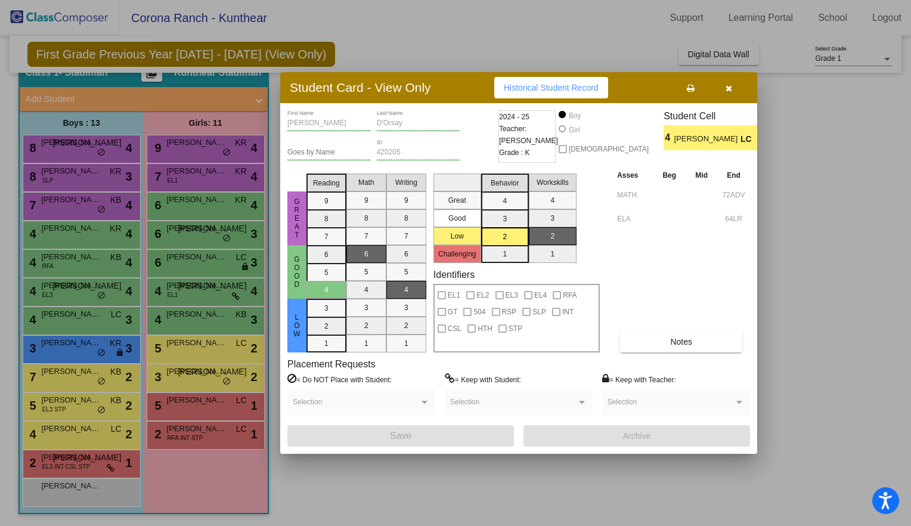
click at [70, 469] on div at bounding box center [455, 263] width 911 height 526
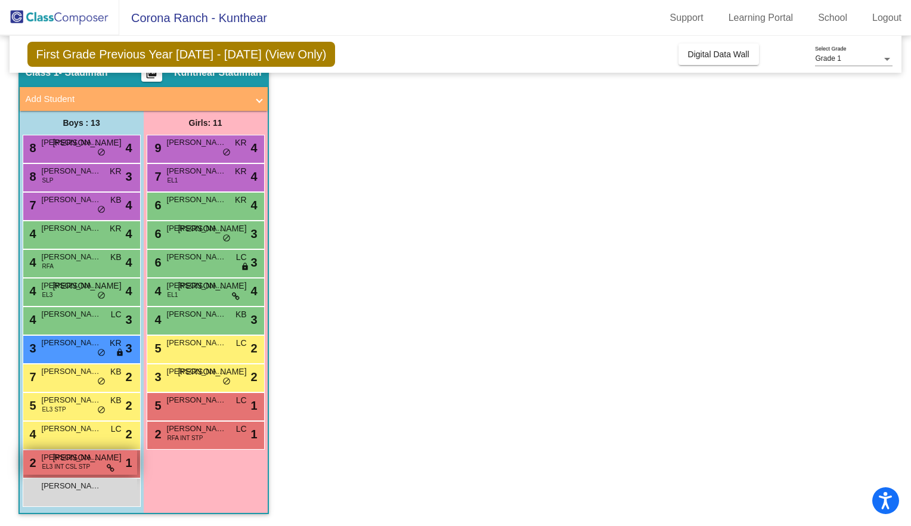
click at [72, 467] on span "EL3 INT CSL STP" at bounding box center [66, 466] width 48 height 9
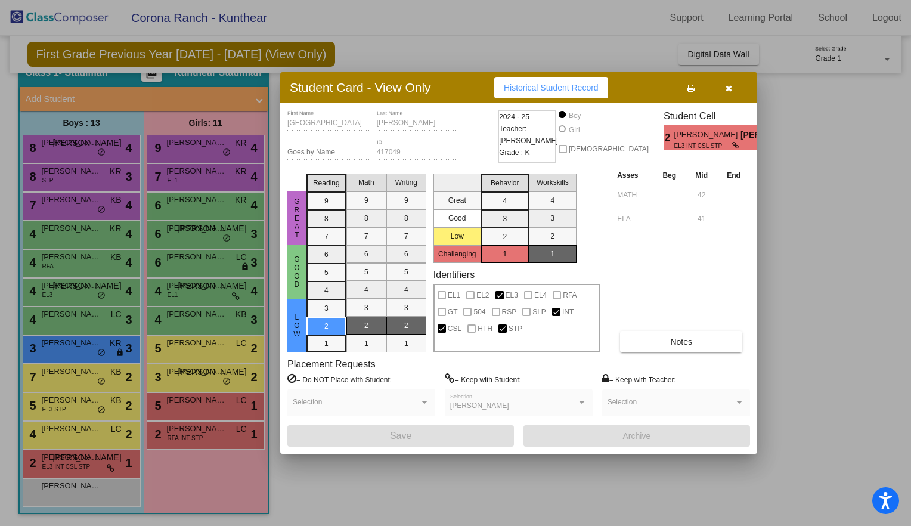
click at [306, 494] on div at bounding box center [455, 263] width 911 height 526
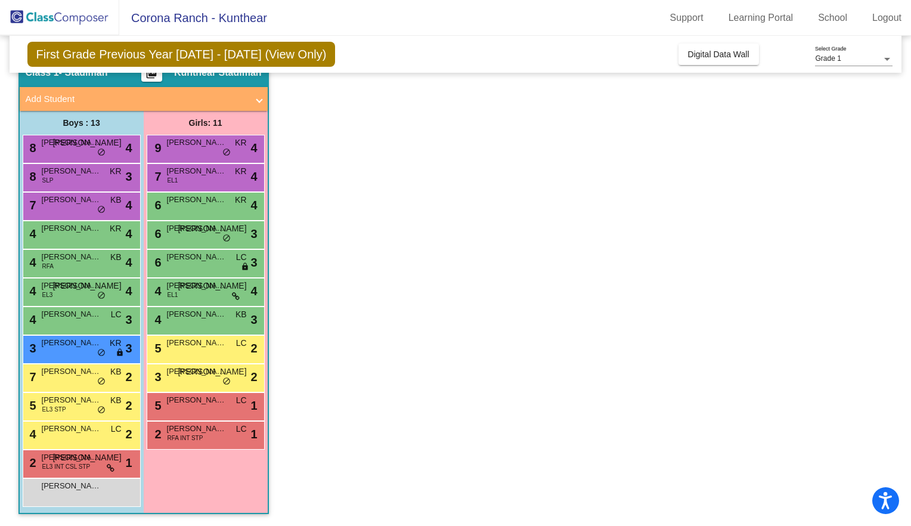
click at [450, 199] on app-classroom "Class 1 - [PERSON_NAME] picture_as_pdf Kunthear [PERSON_NAME] Add Student First…" at bounding box center [455, 291] width 875 height 469
